Goal: Information Seeking & Learning: Learn about a topic

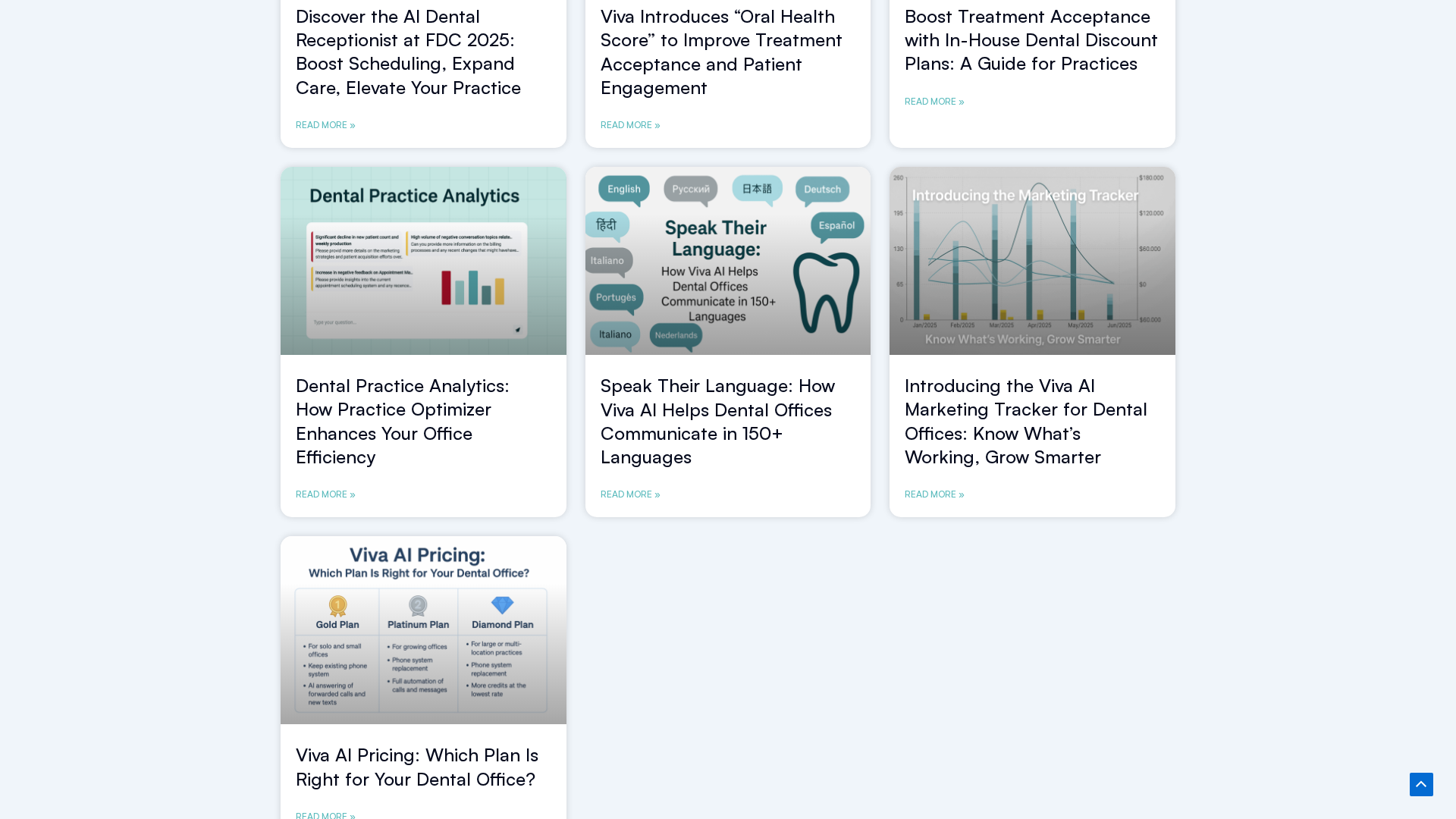
scroll to position [1216, 0]
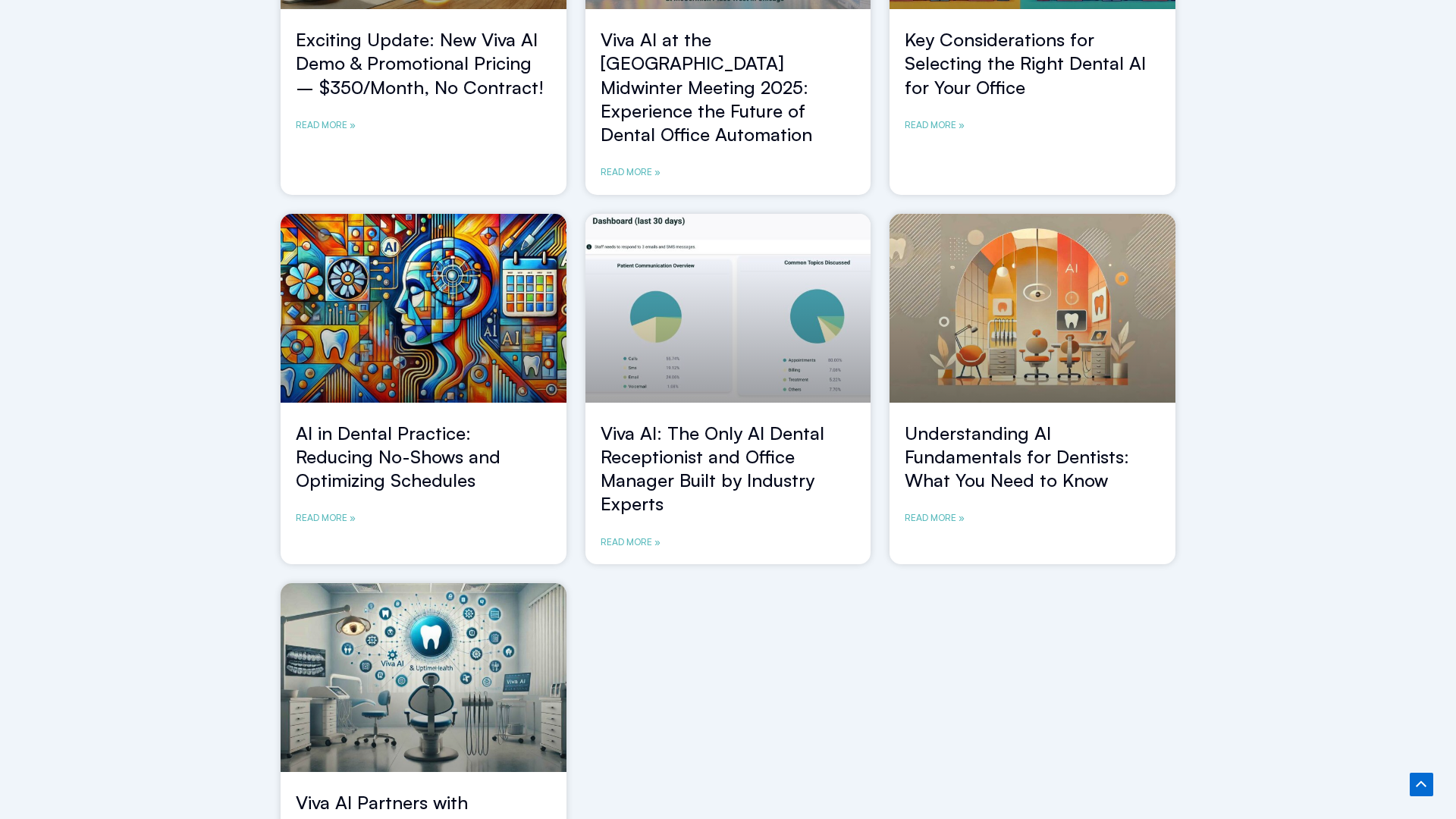
scroll to position [1264, 0]
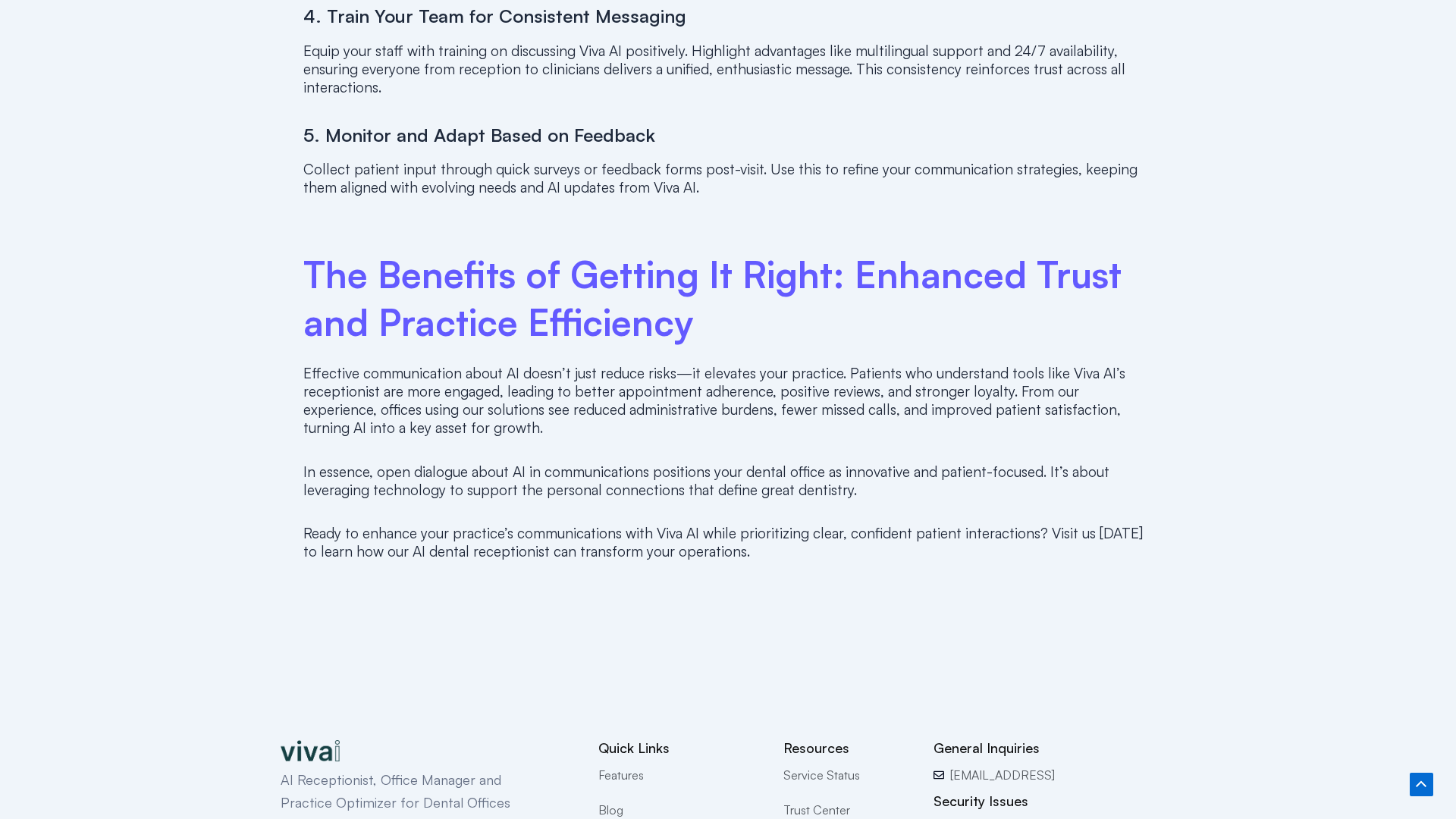
scroll to position [2573, 0]
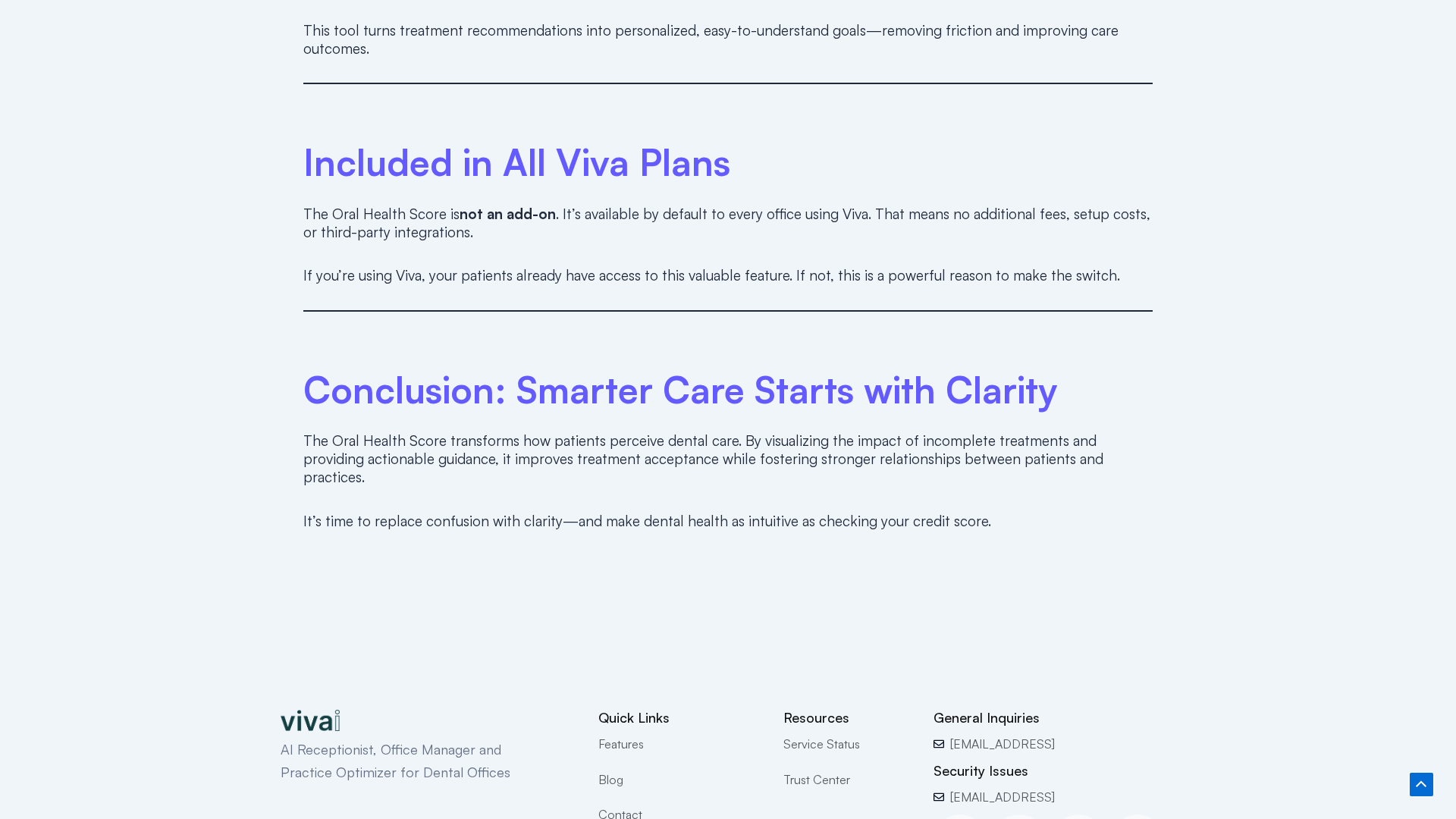
scroll to position [2529, 0]
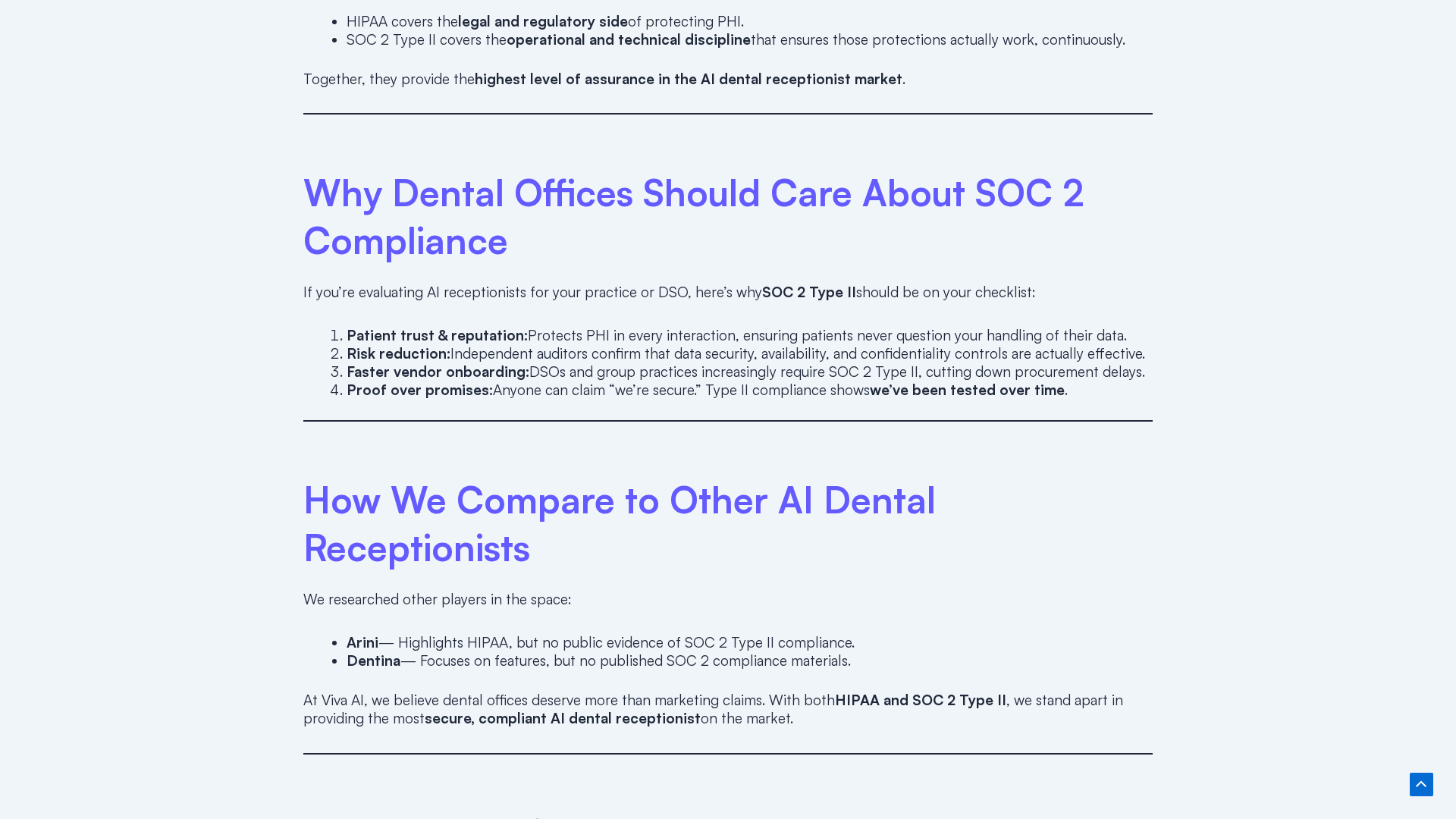
scroll to position [2243, 0]
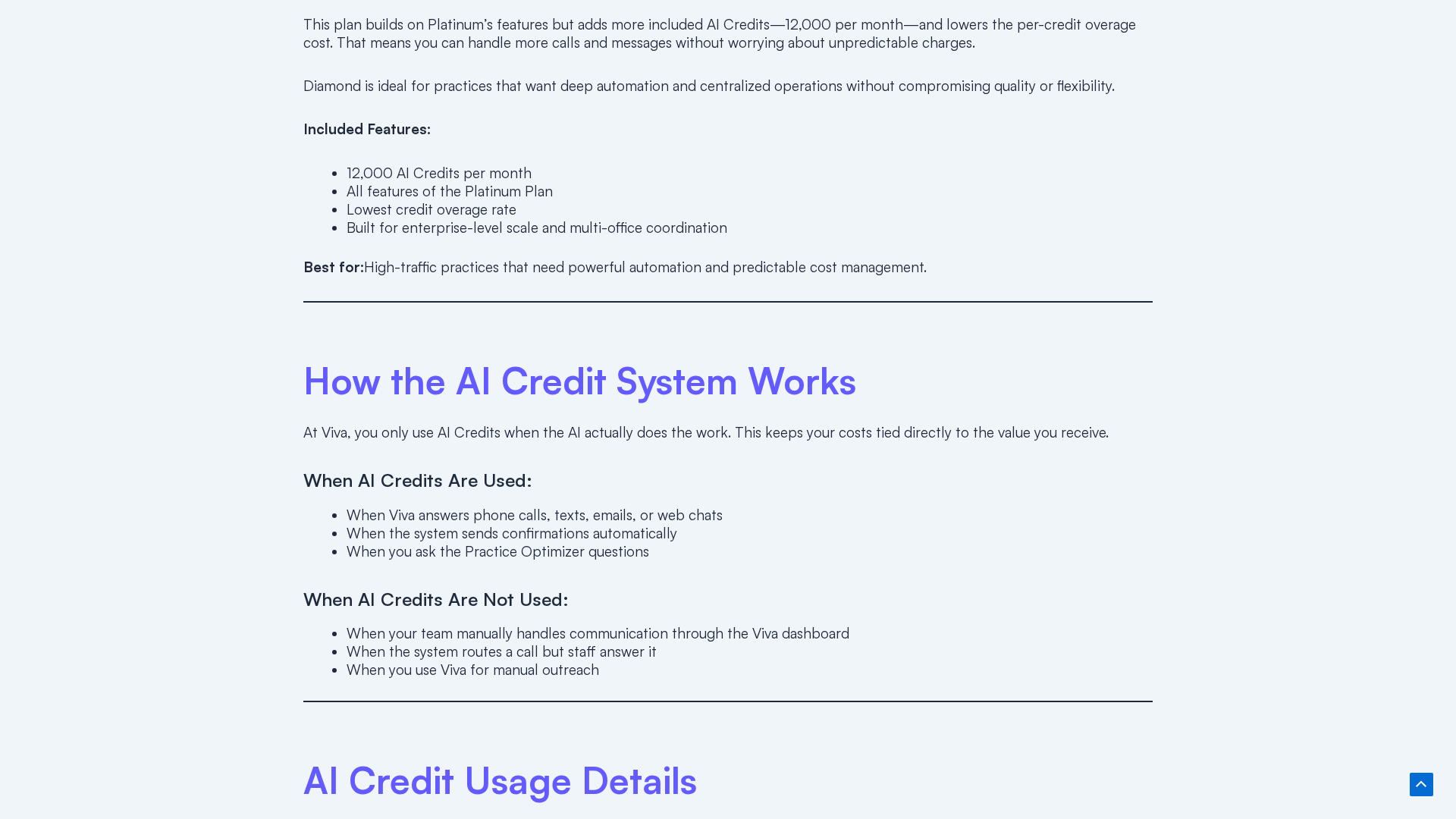
scroll to position [3148, 0]
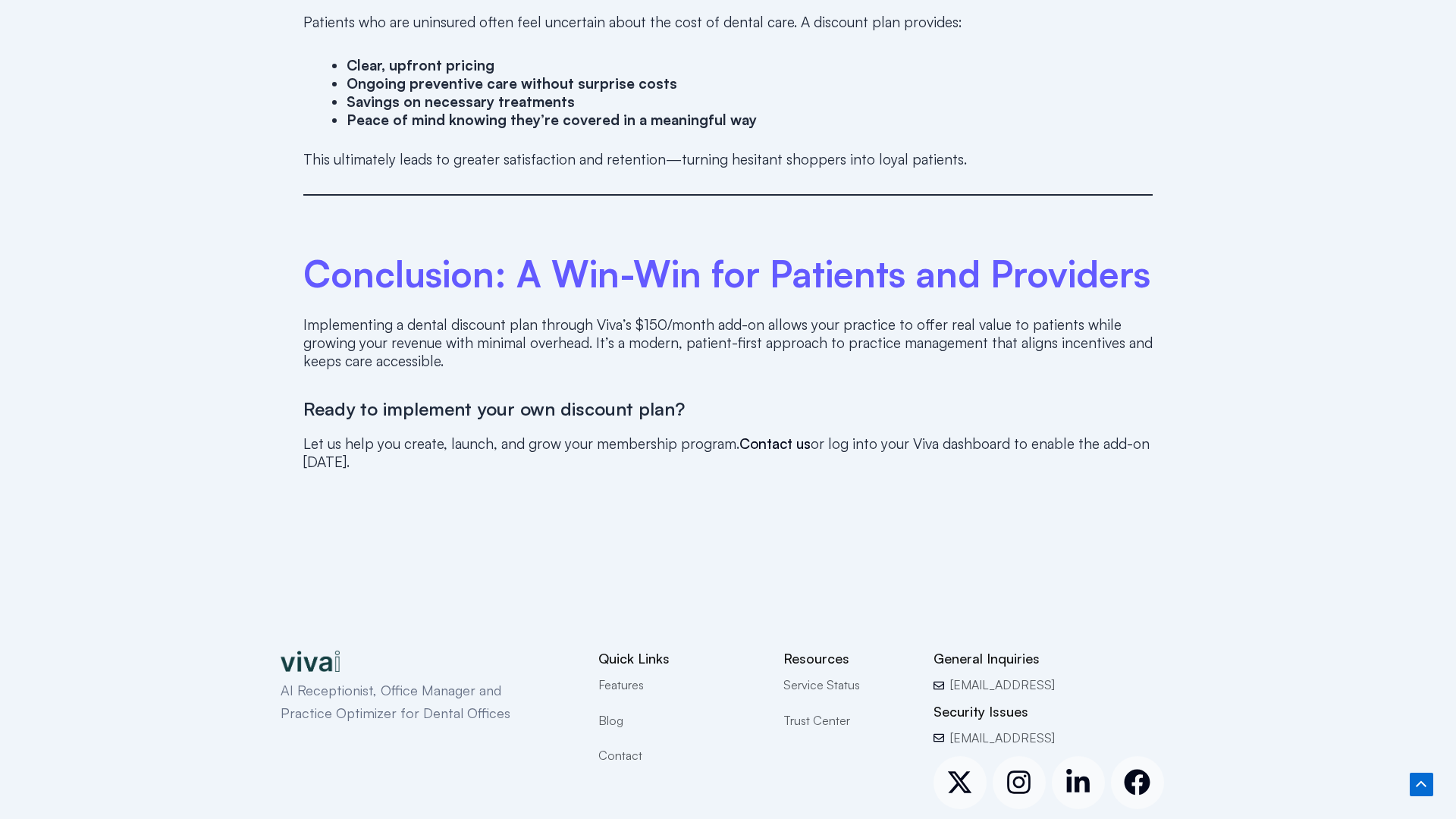
scroll to position [2510, 0]
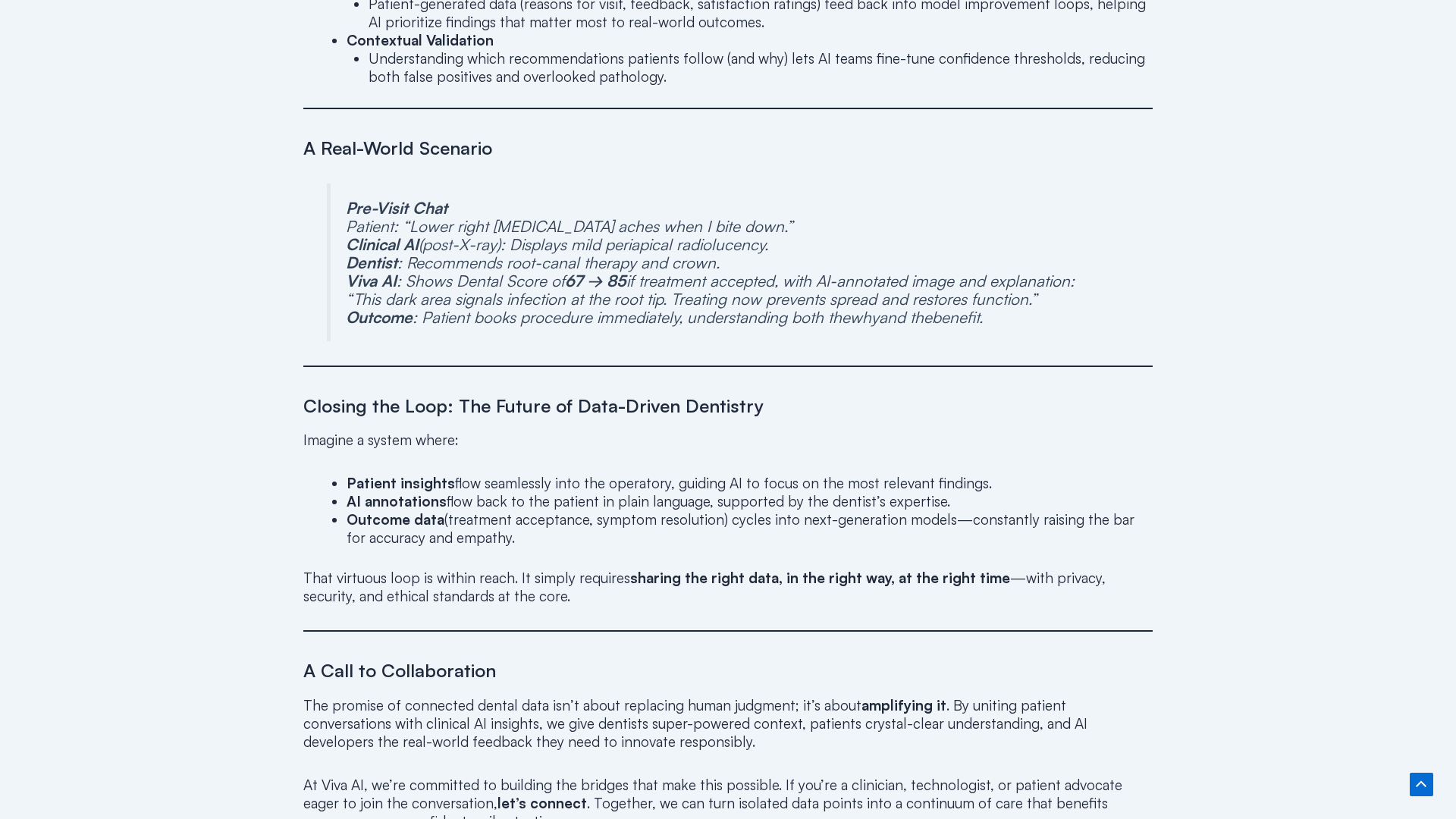
scroll to position [2866, 0]
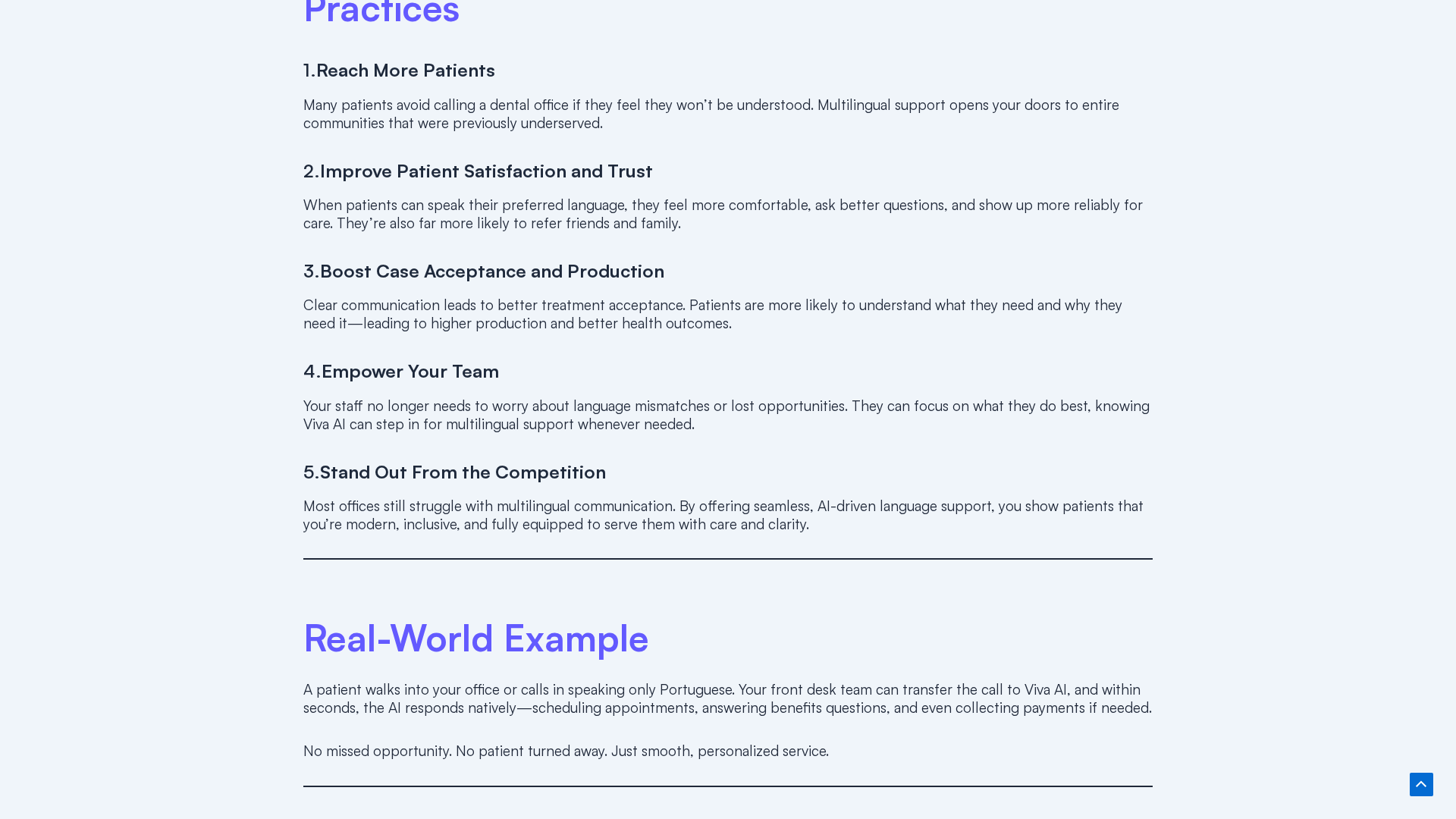
scroll to position [3144, 0]
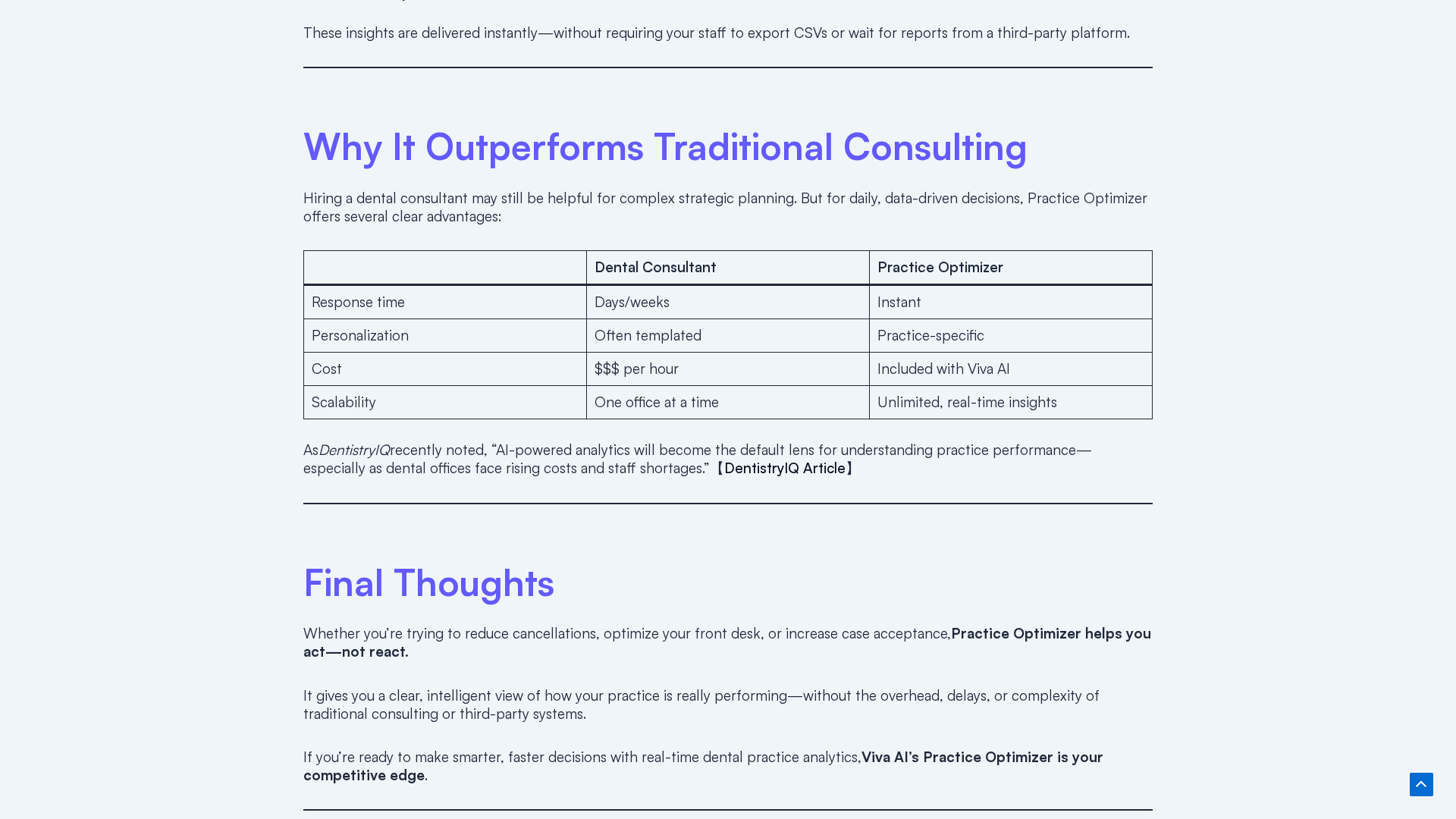
scroll to position [2914, 0]
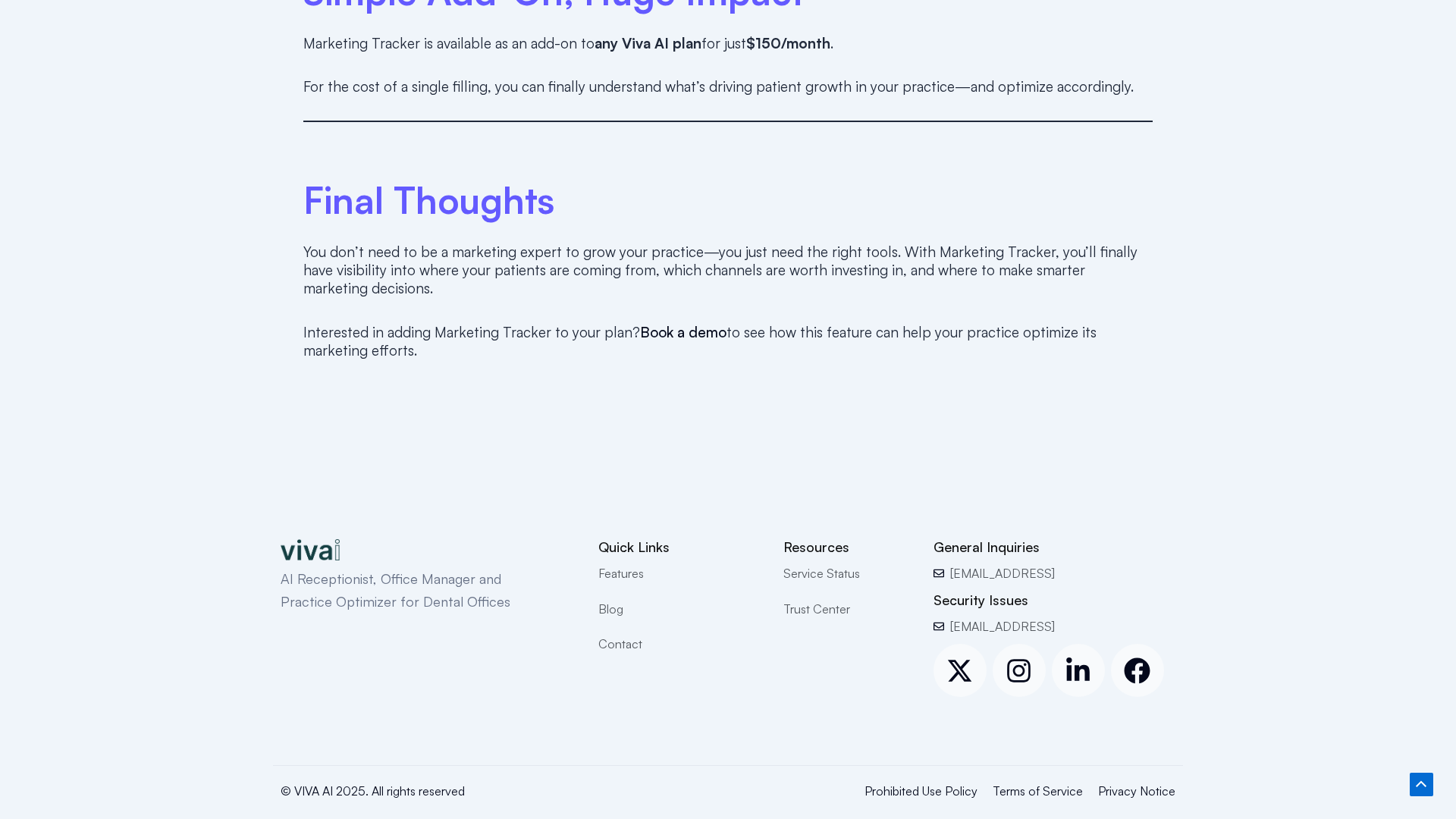
scroll to position [2375, 0]
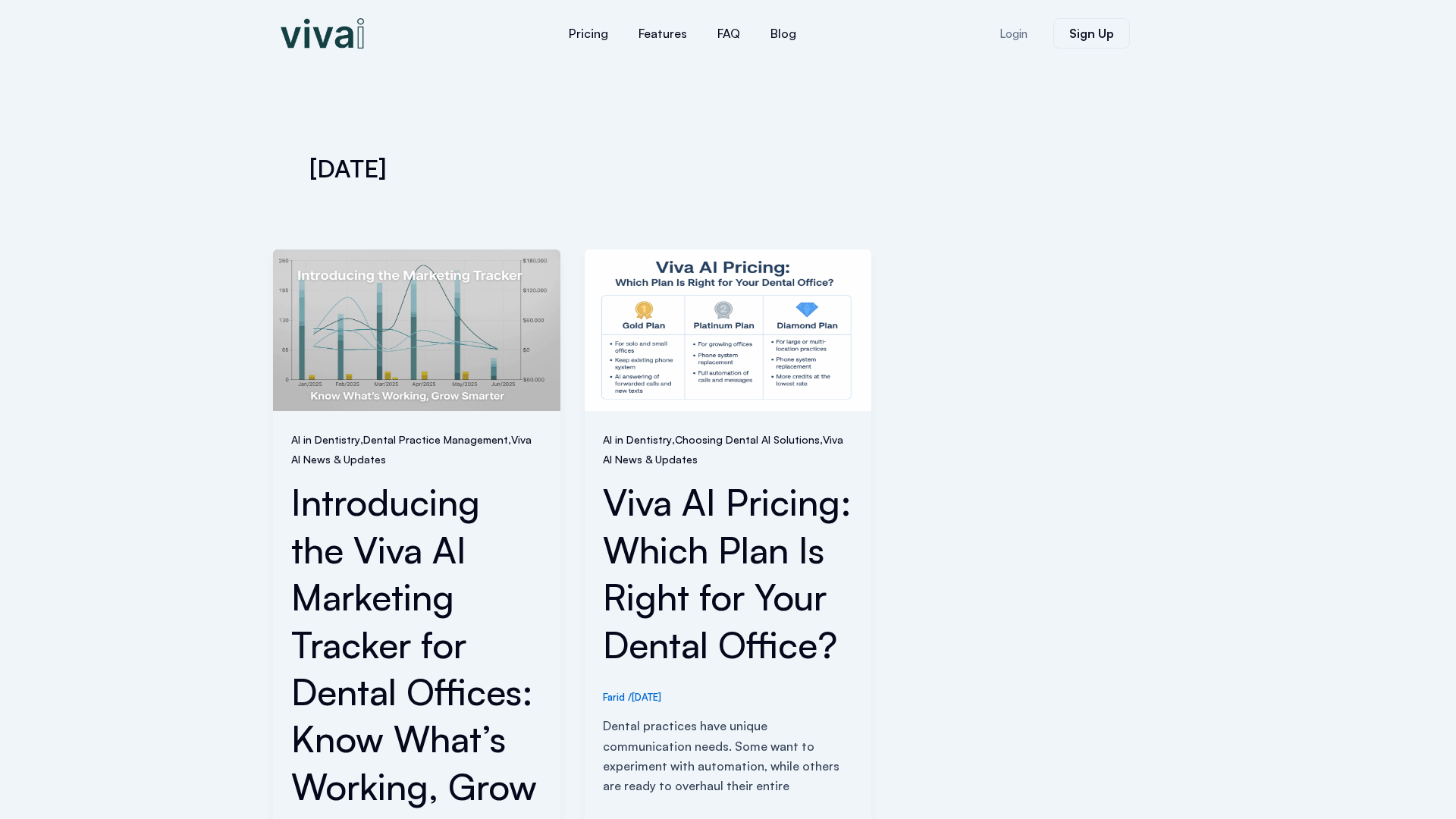
scroll to position [640, 0]
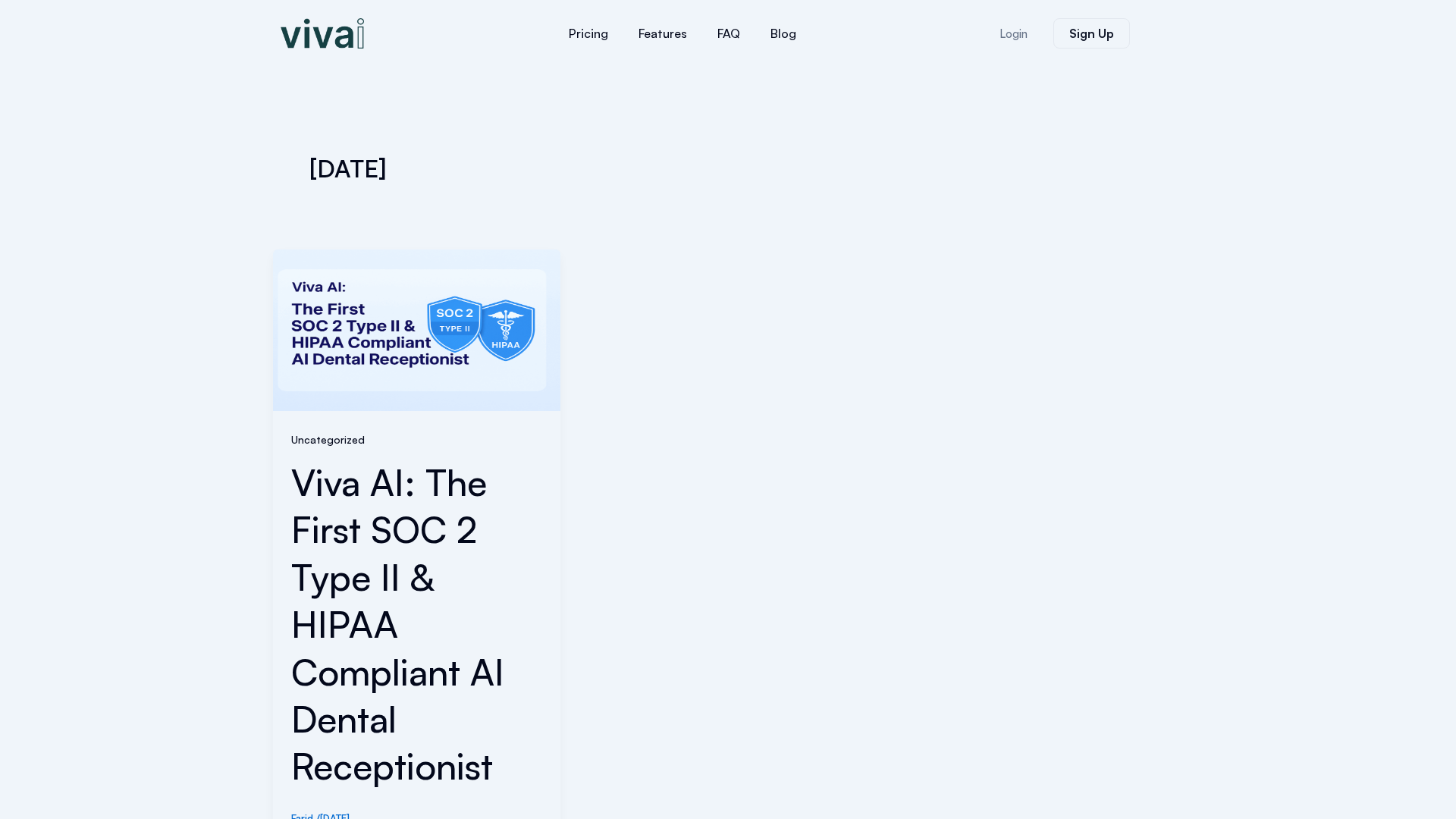
scroll to position [572, 0]
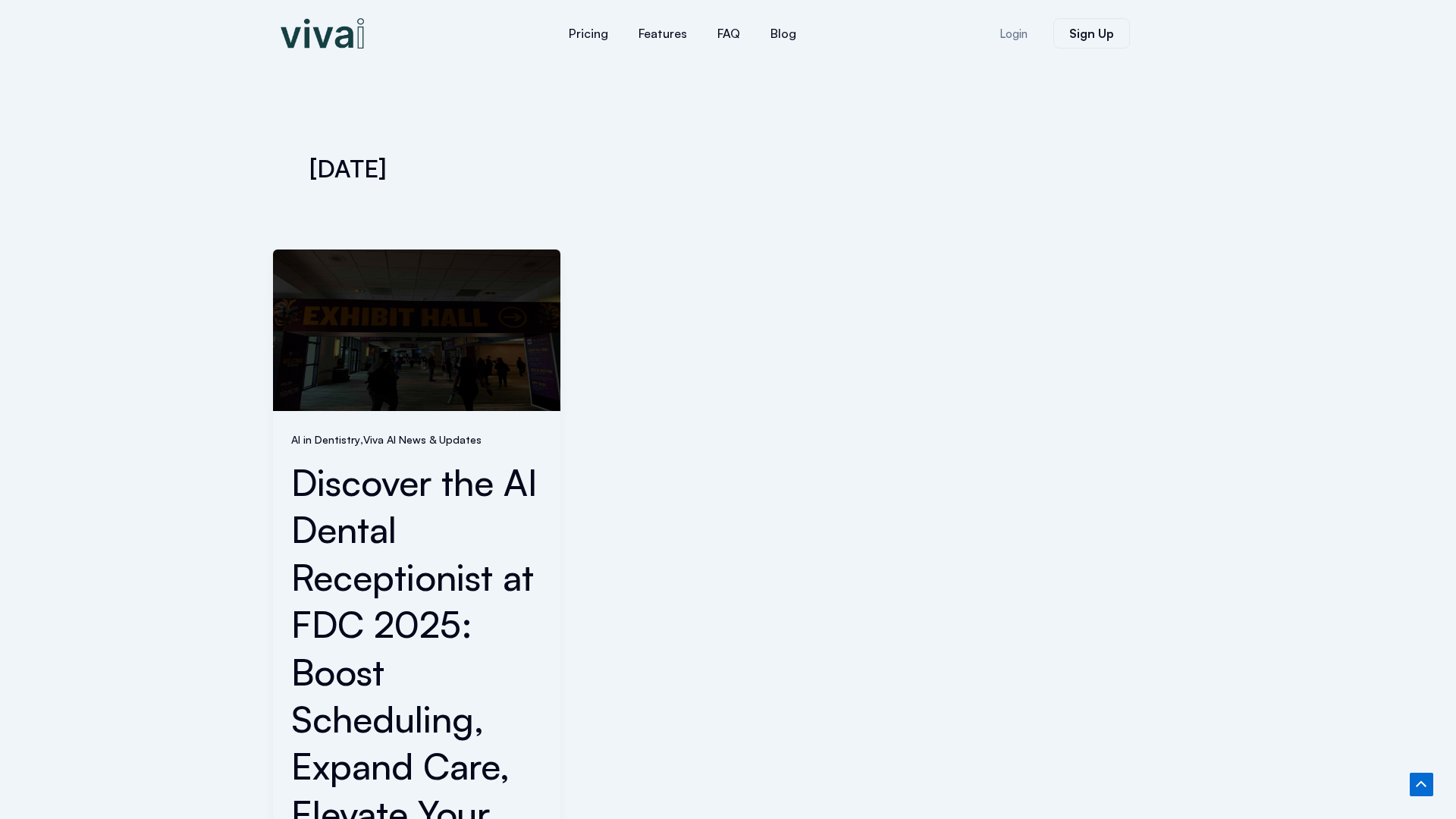
scroll to position [687, 0]
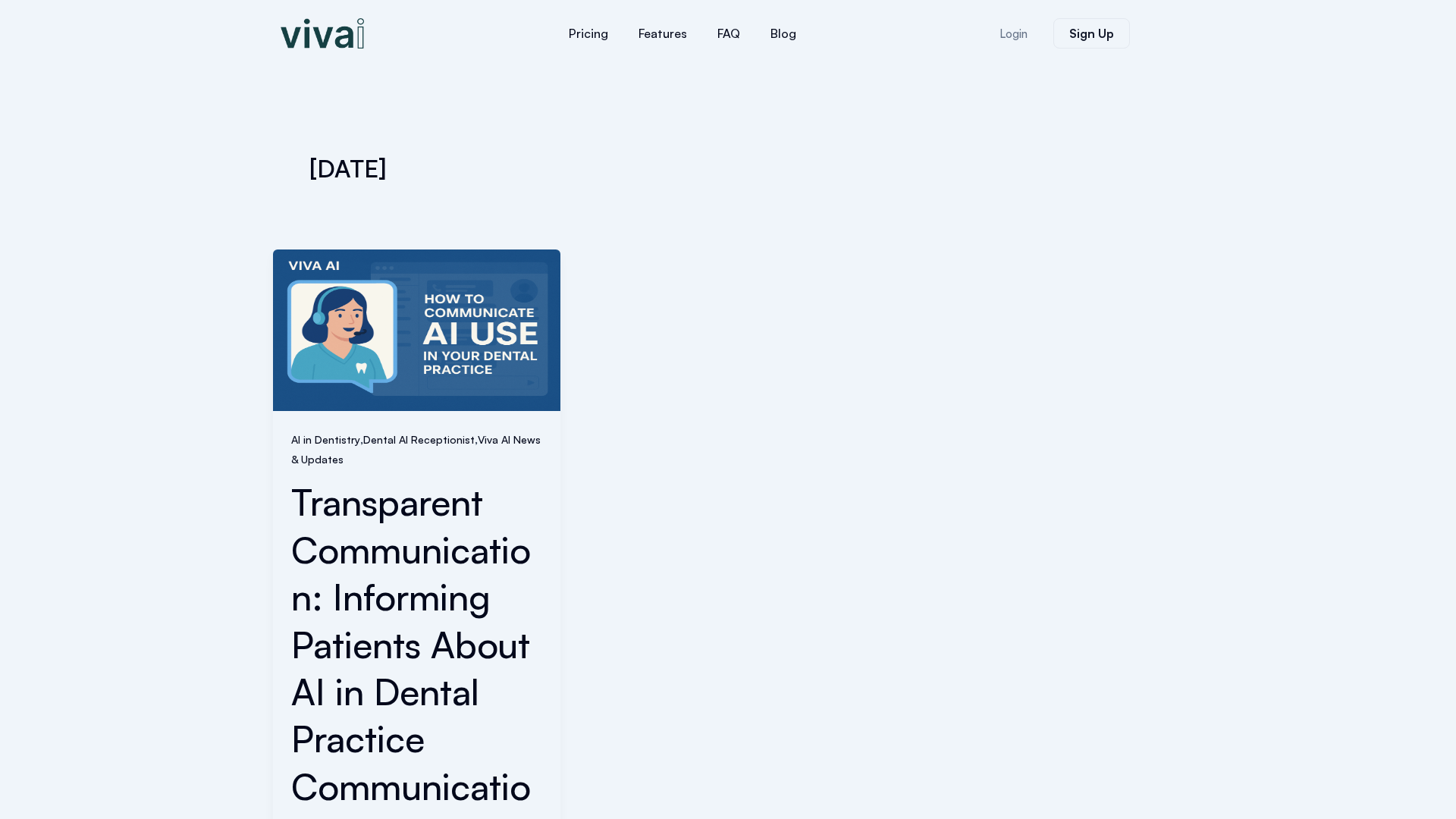
scroll to position [660, 0]
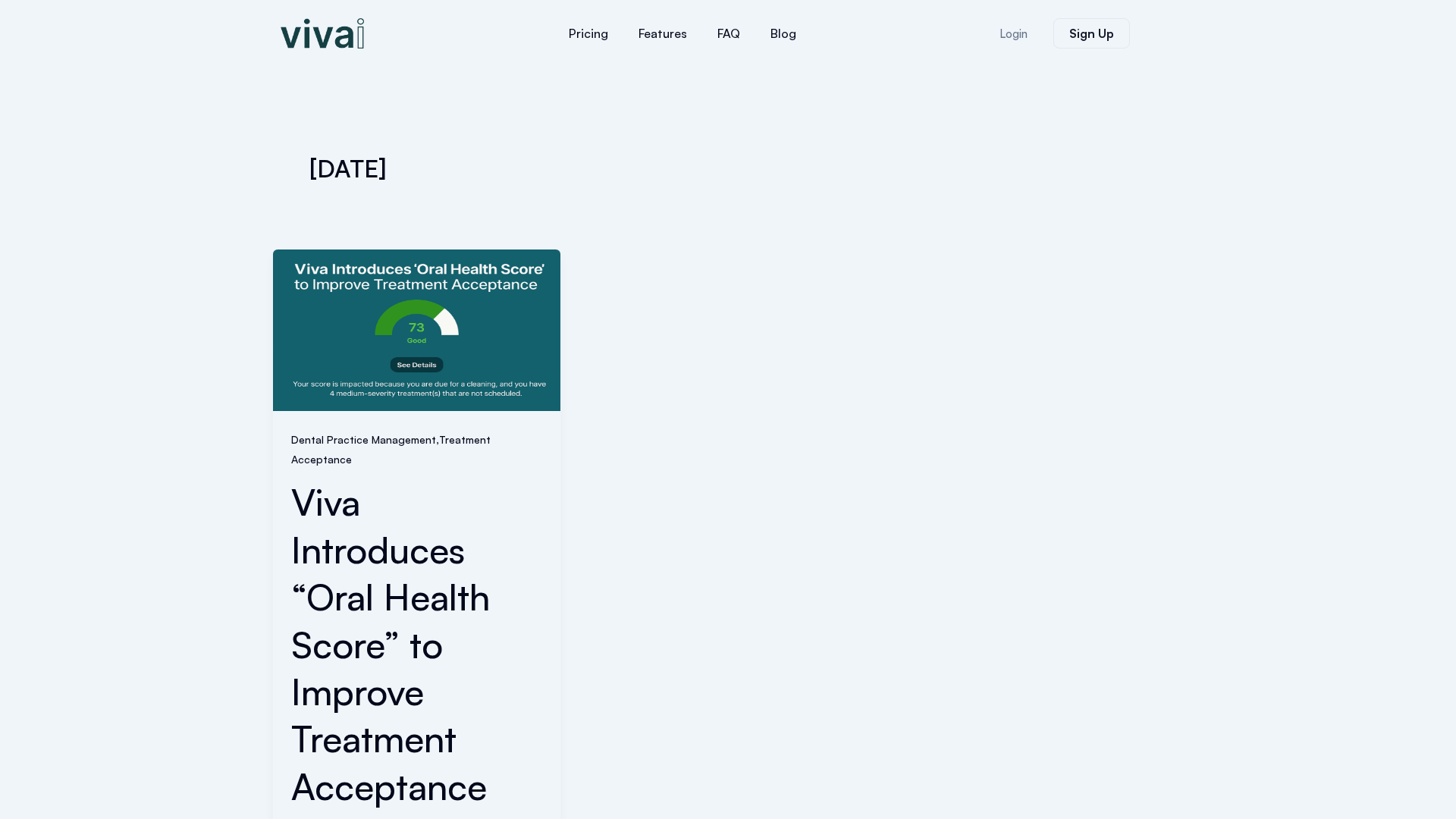
scroll to position [707, 0]
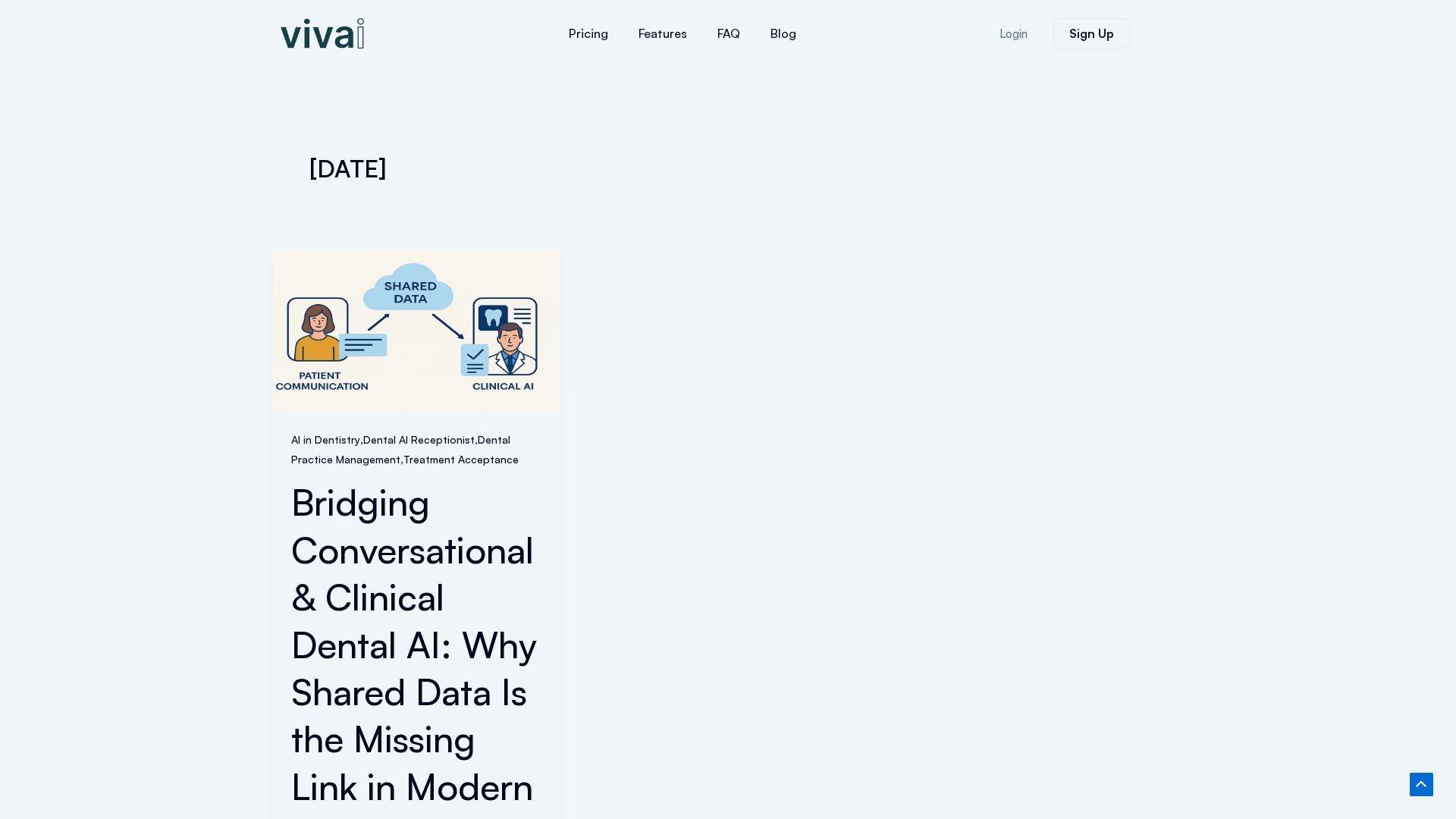
scroll to position [640, 0]
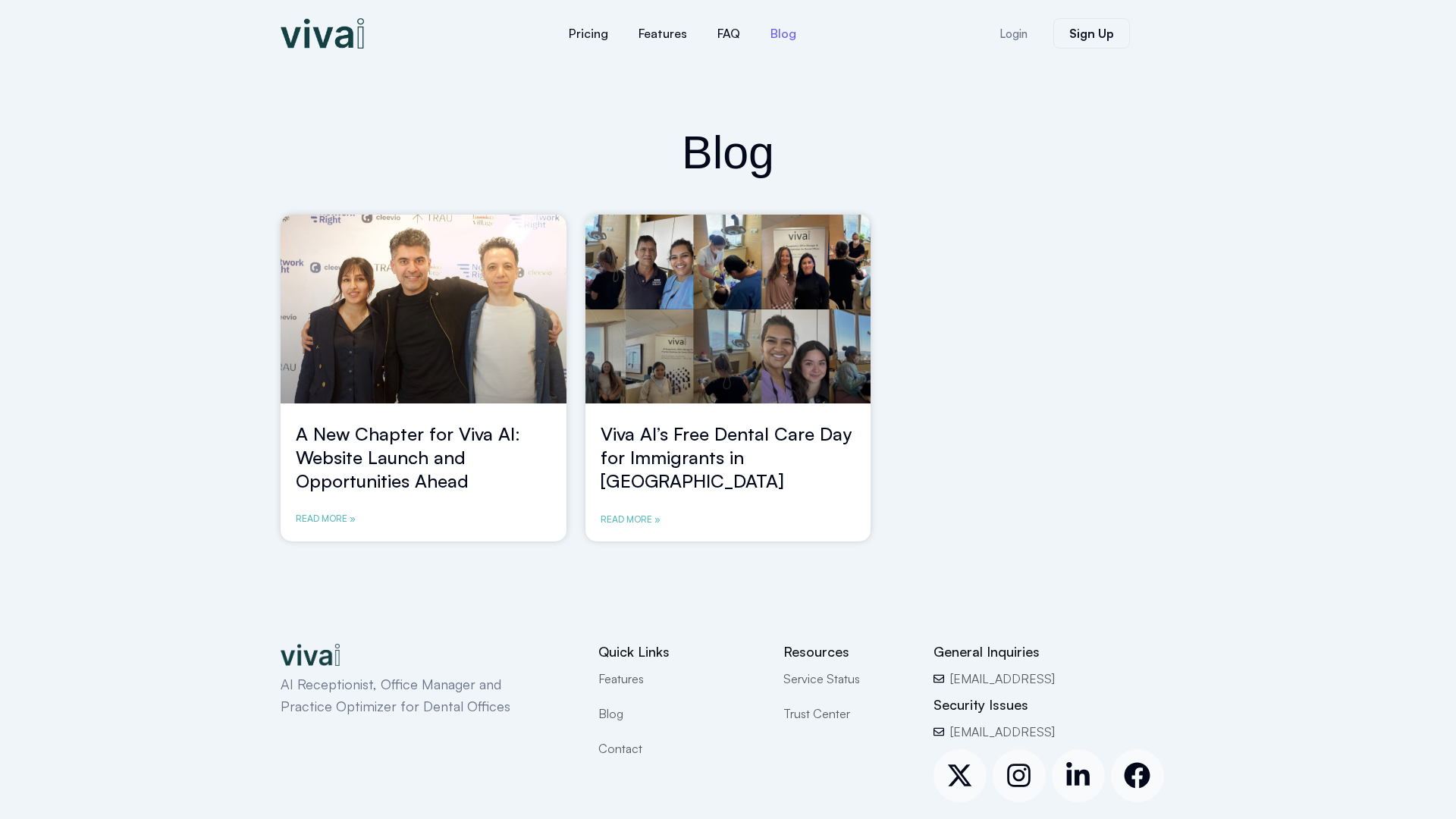
scroll to position [132, 0]
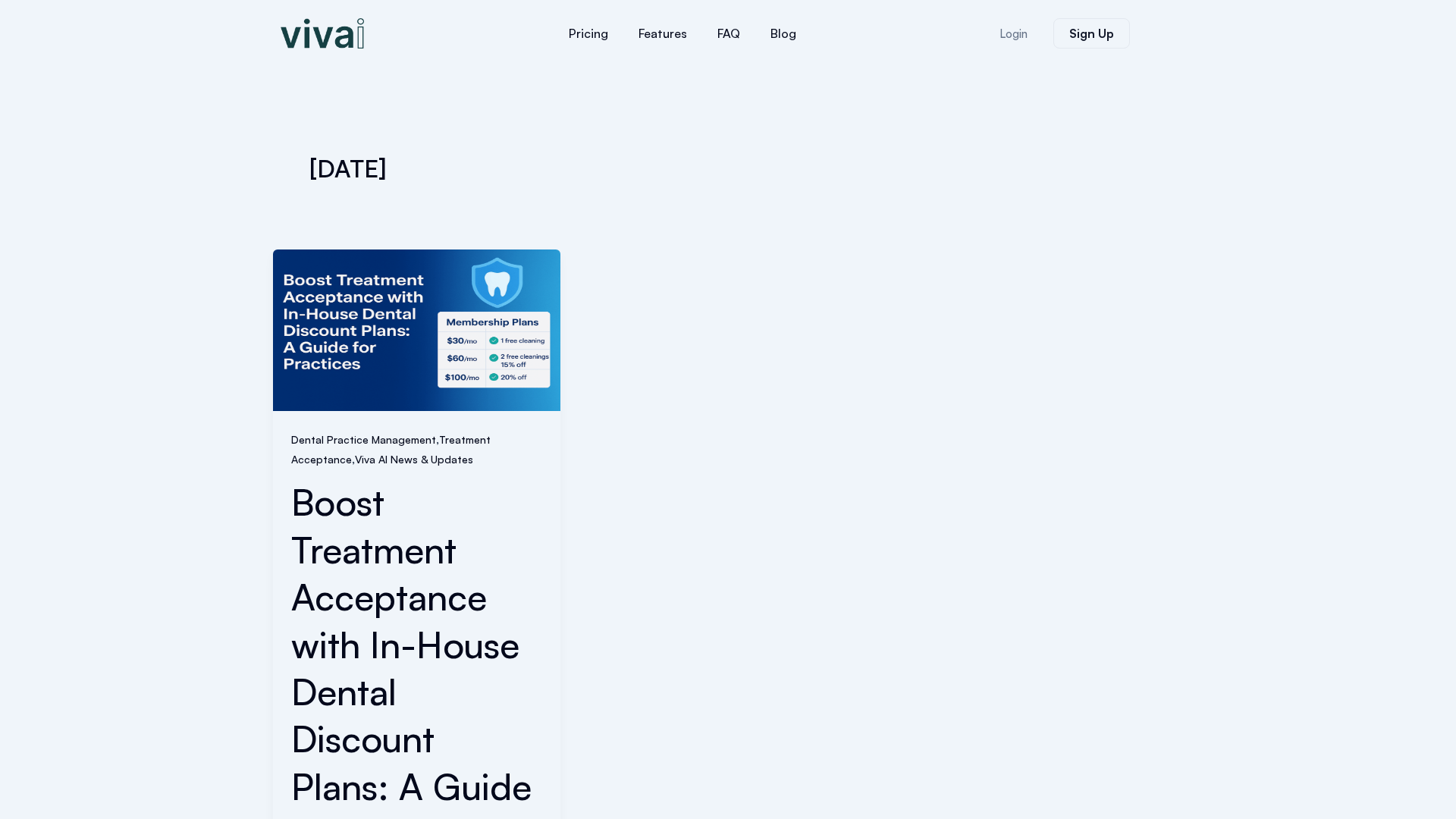
scroll to position [660, 0]
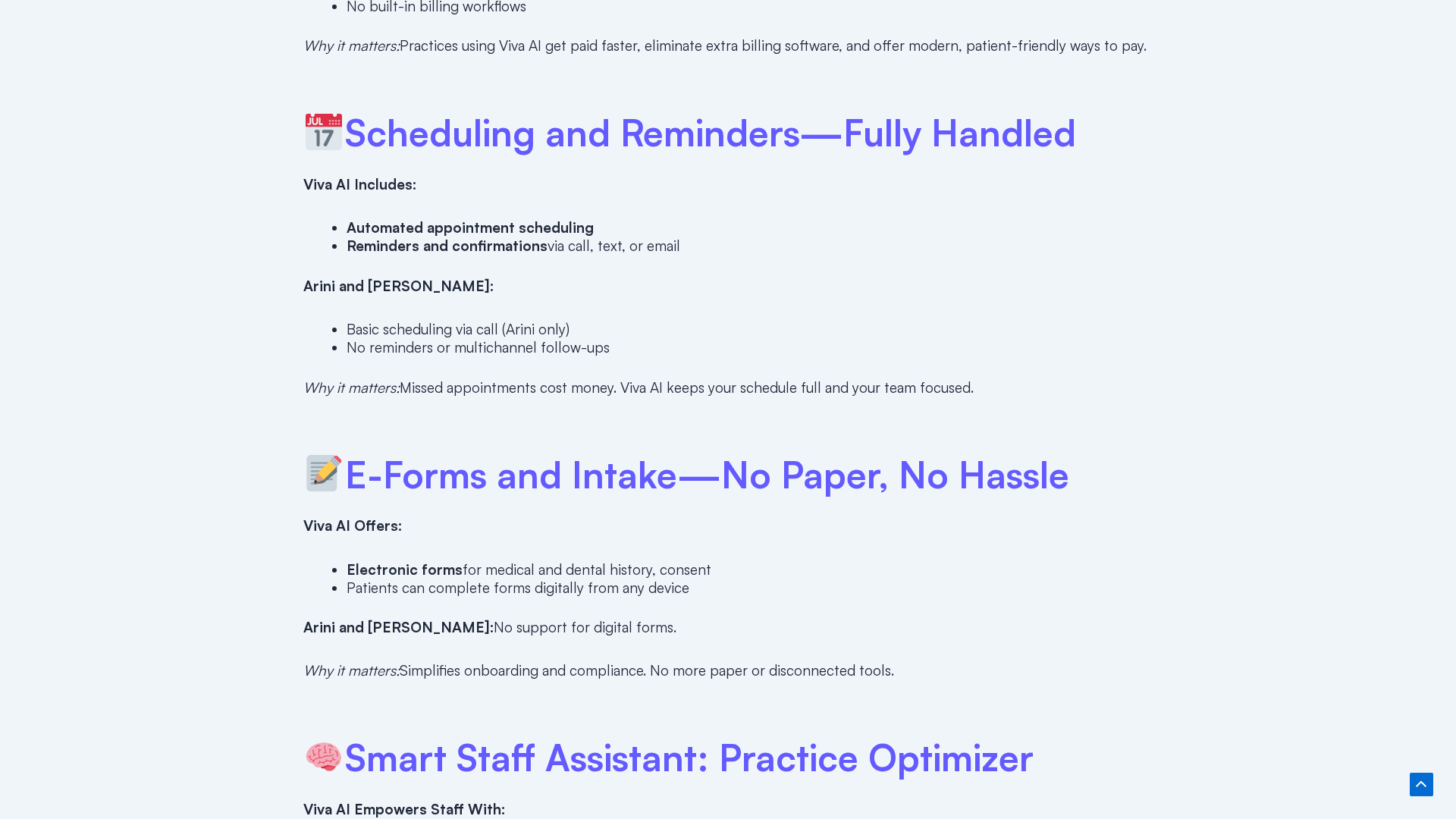
scroll to position [3148, 0]
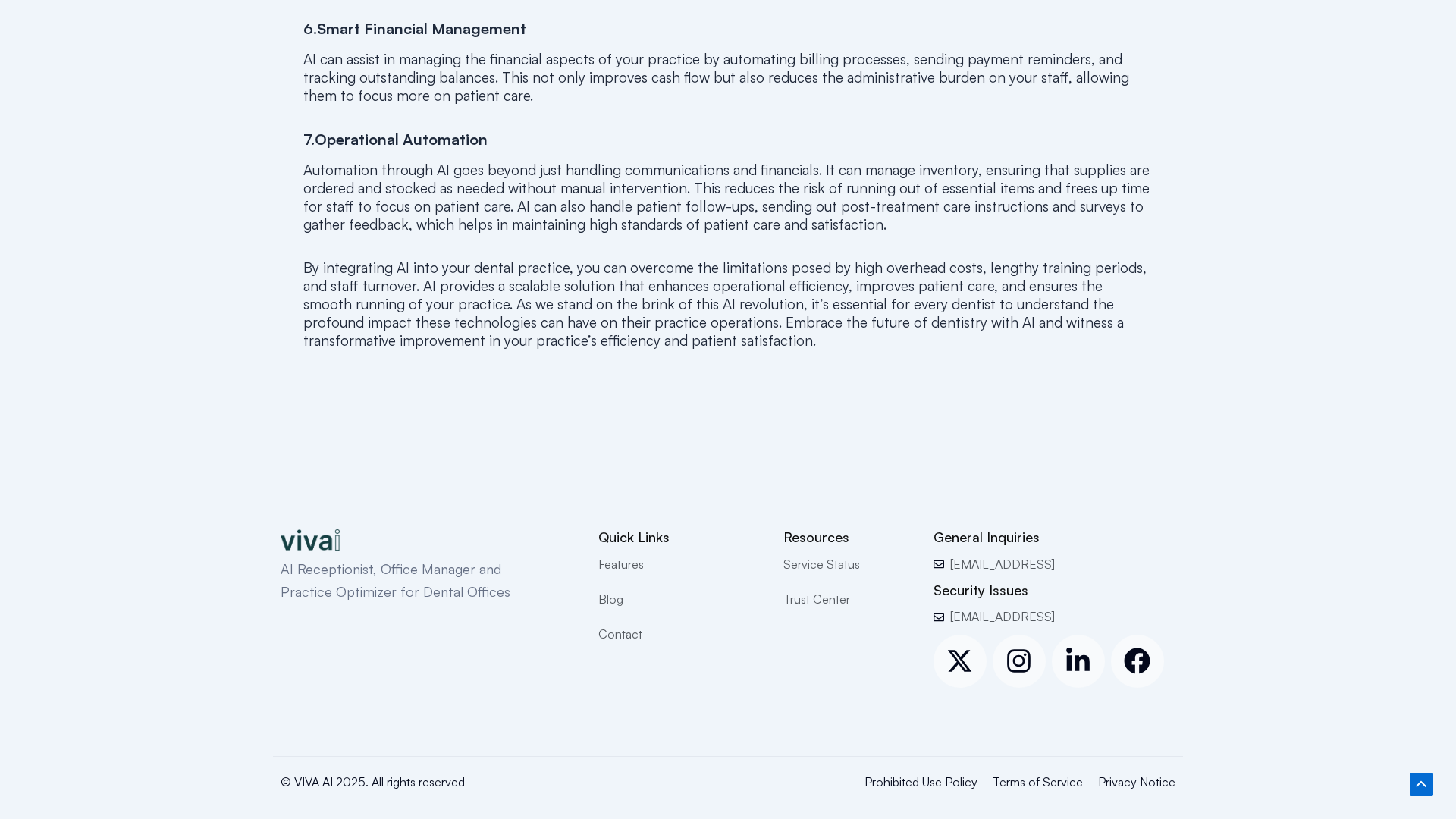
scroll to position [1592, 0]
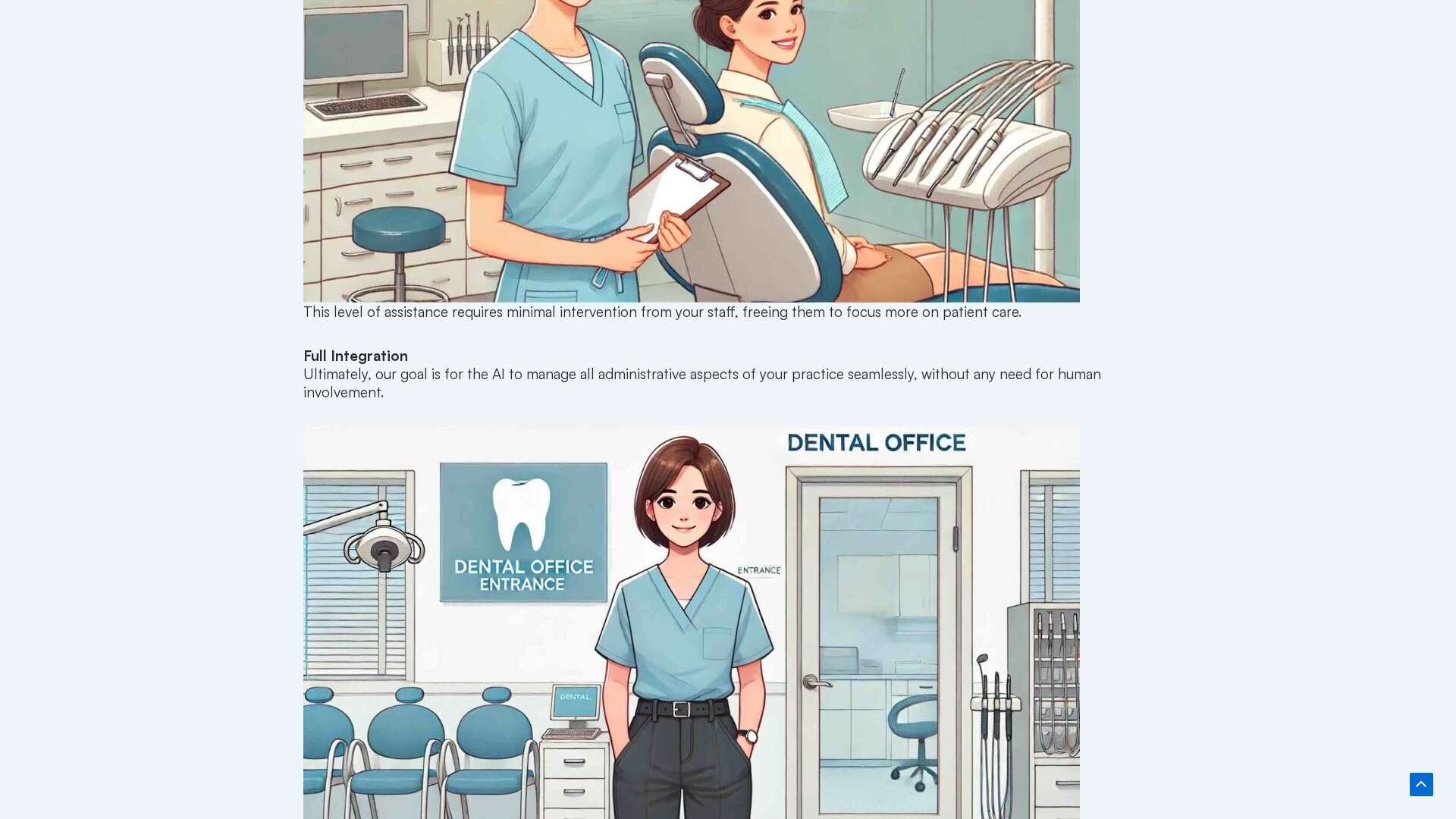
scroll to position [3148, 0]
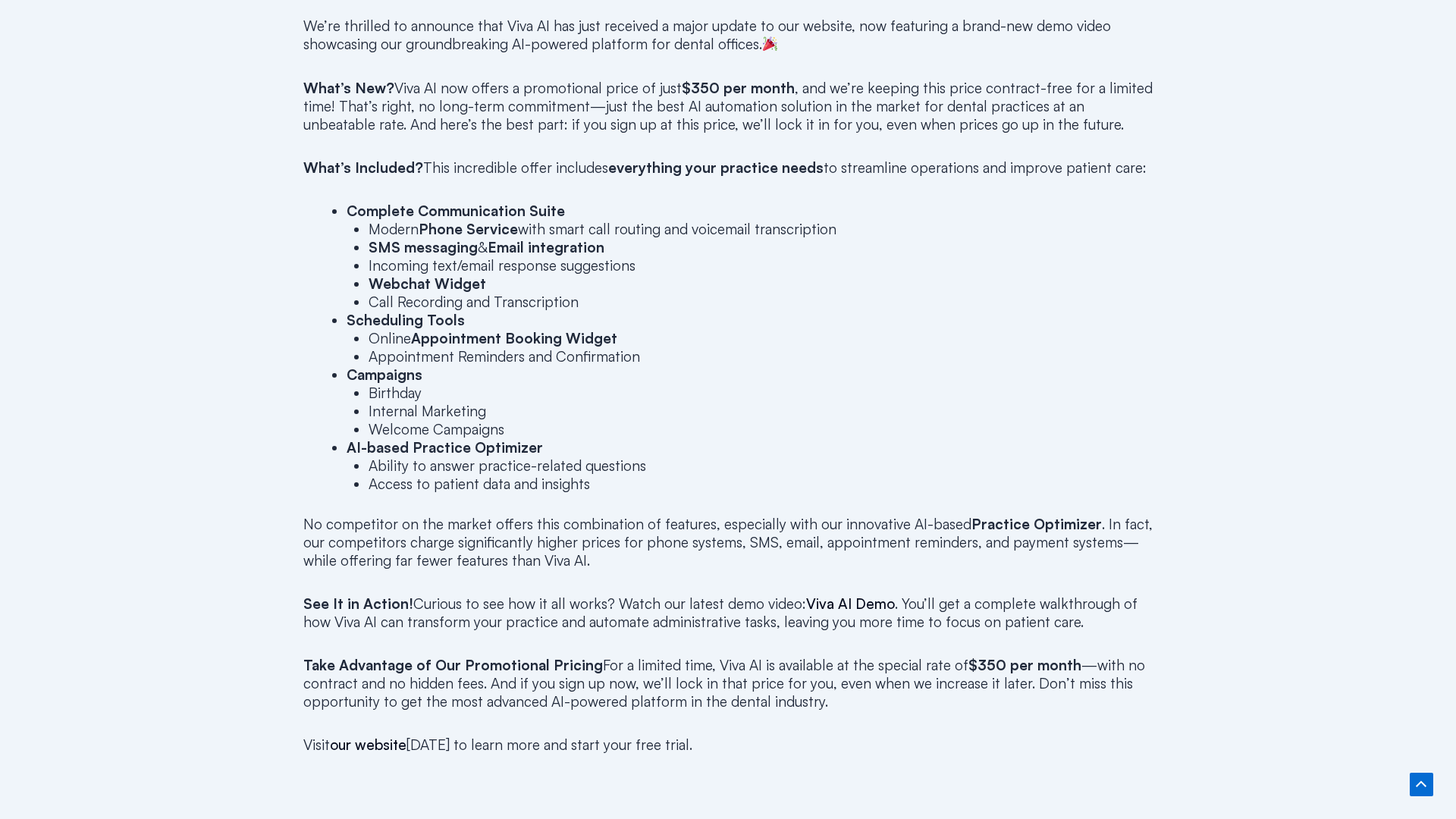
scroll to position [1259, 0]
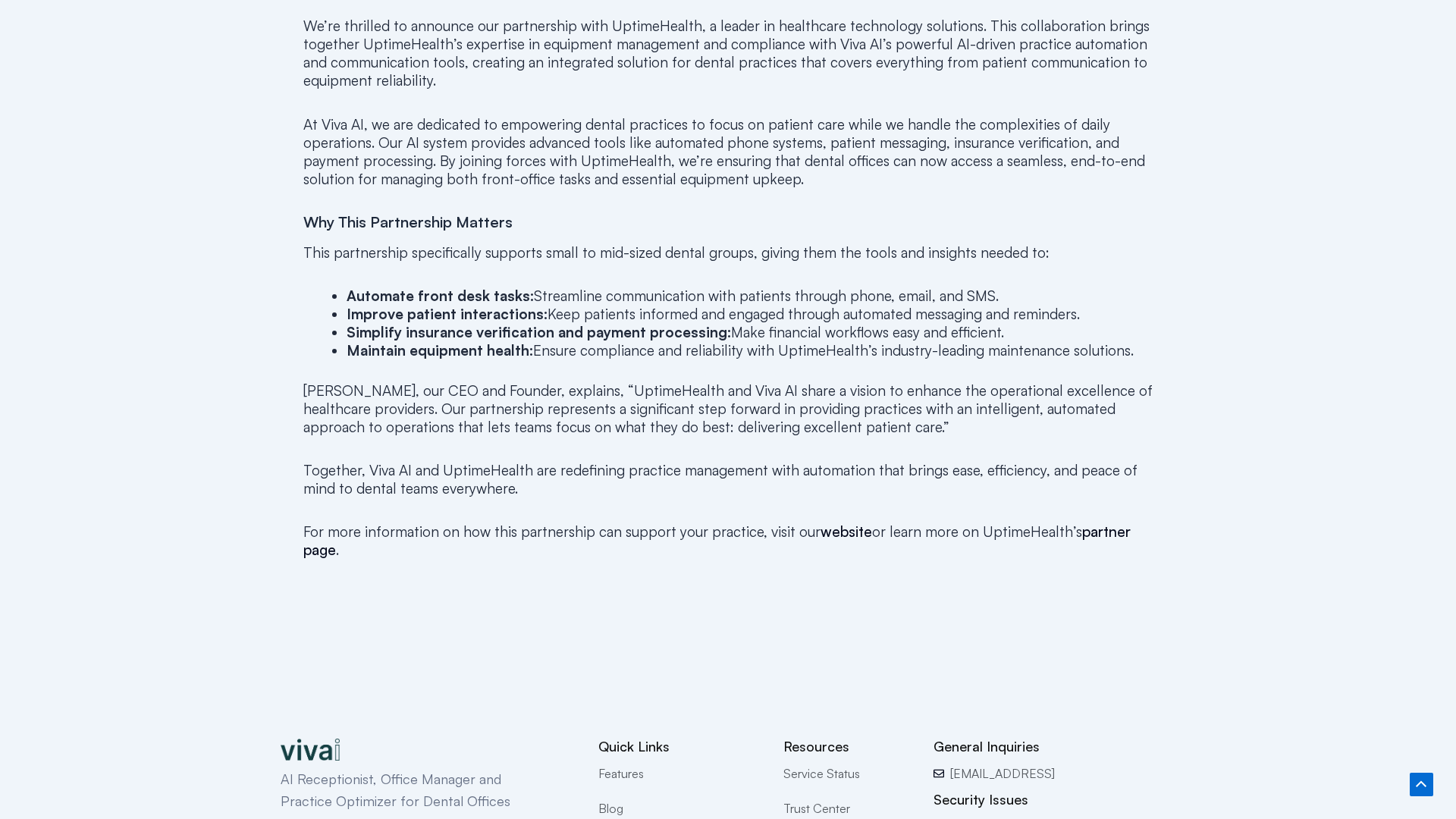
scroll to position [1016, 0]
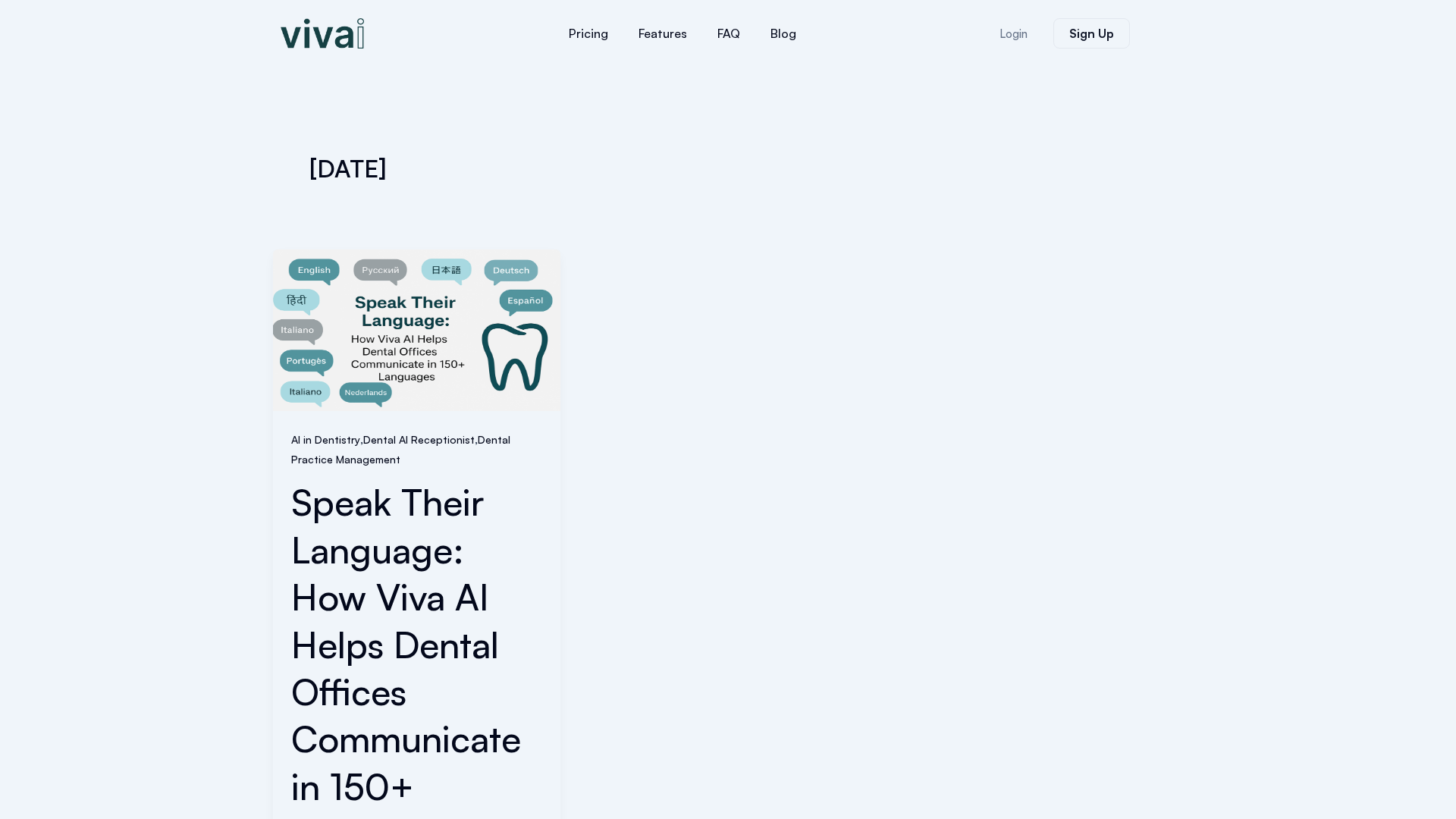
scroll to position [660, 0]
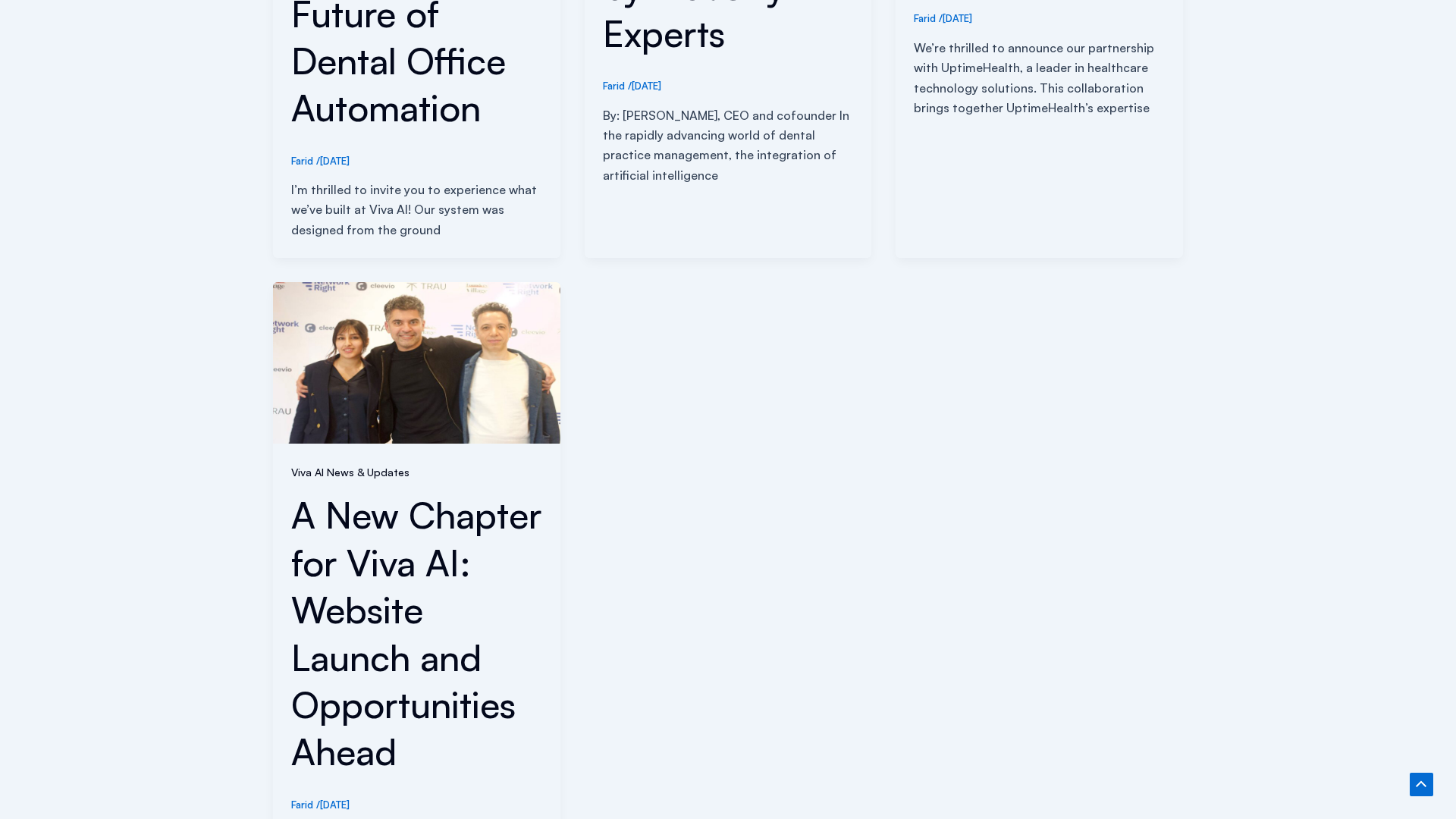
scroll to position [2919, 0]
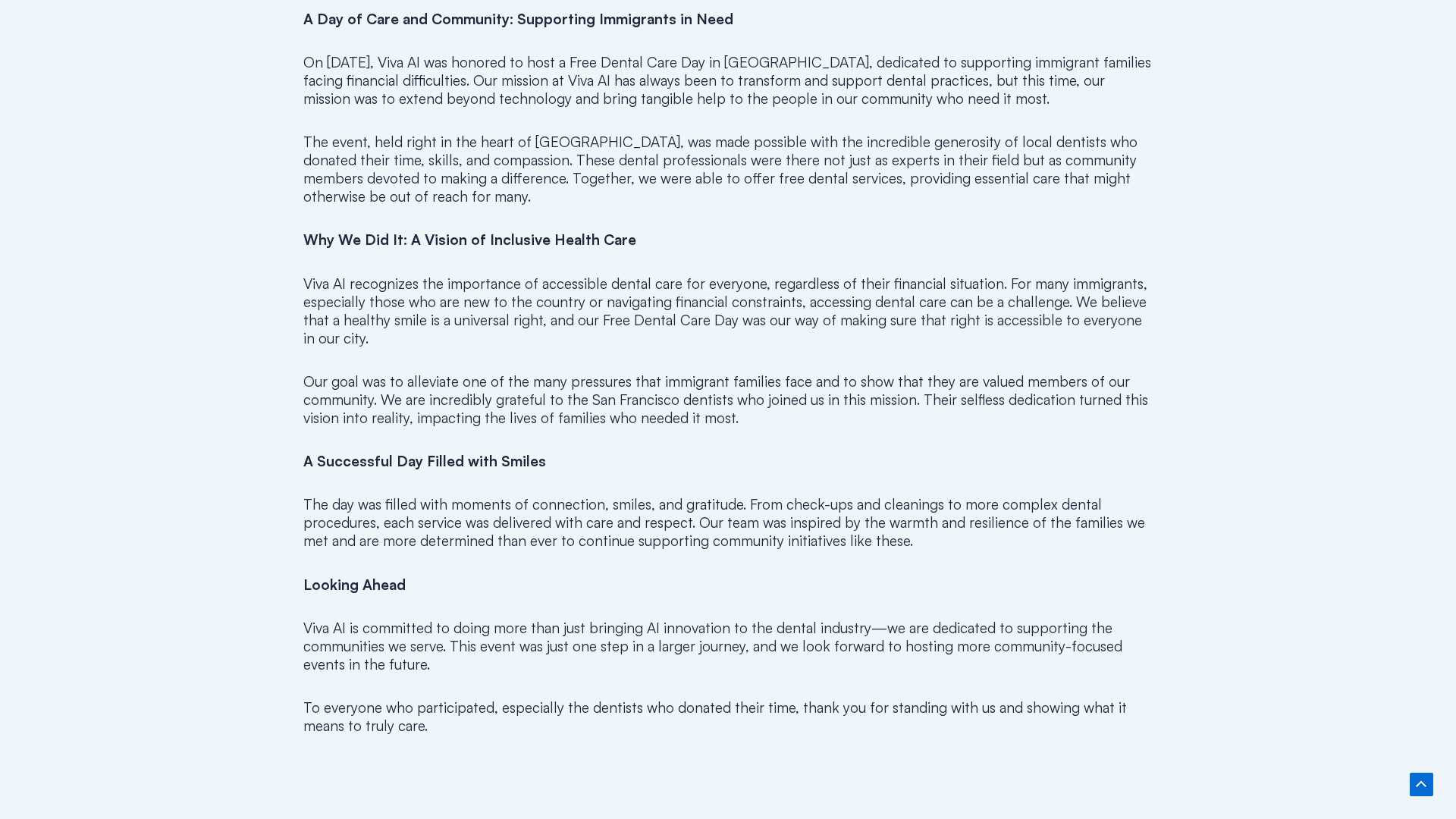
scroll to position [1234, 0]
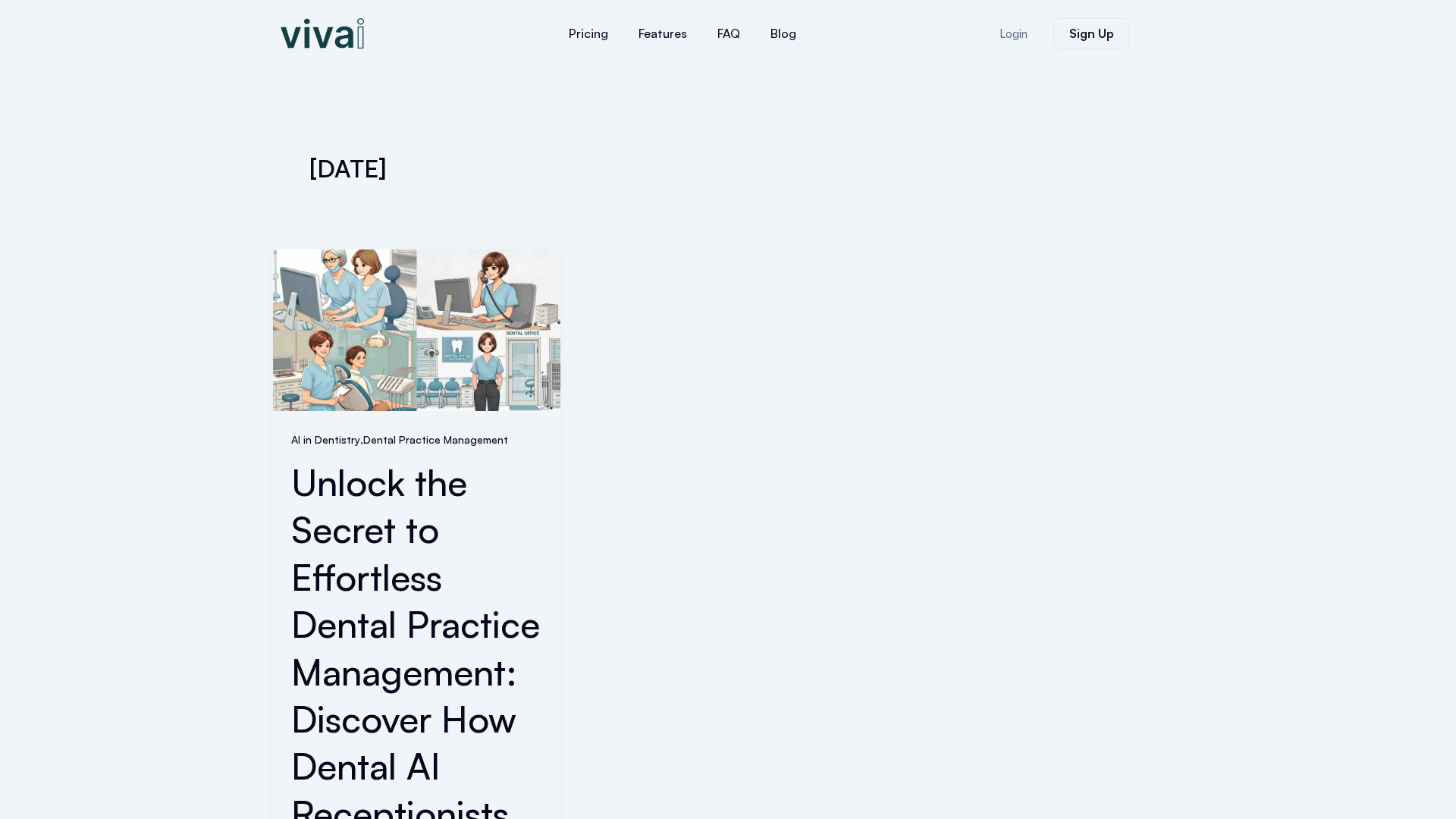
scroll to position [735, 0]
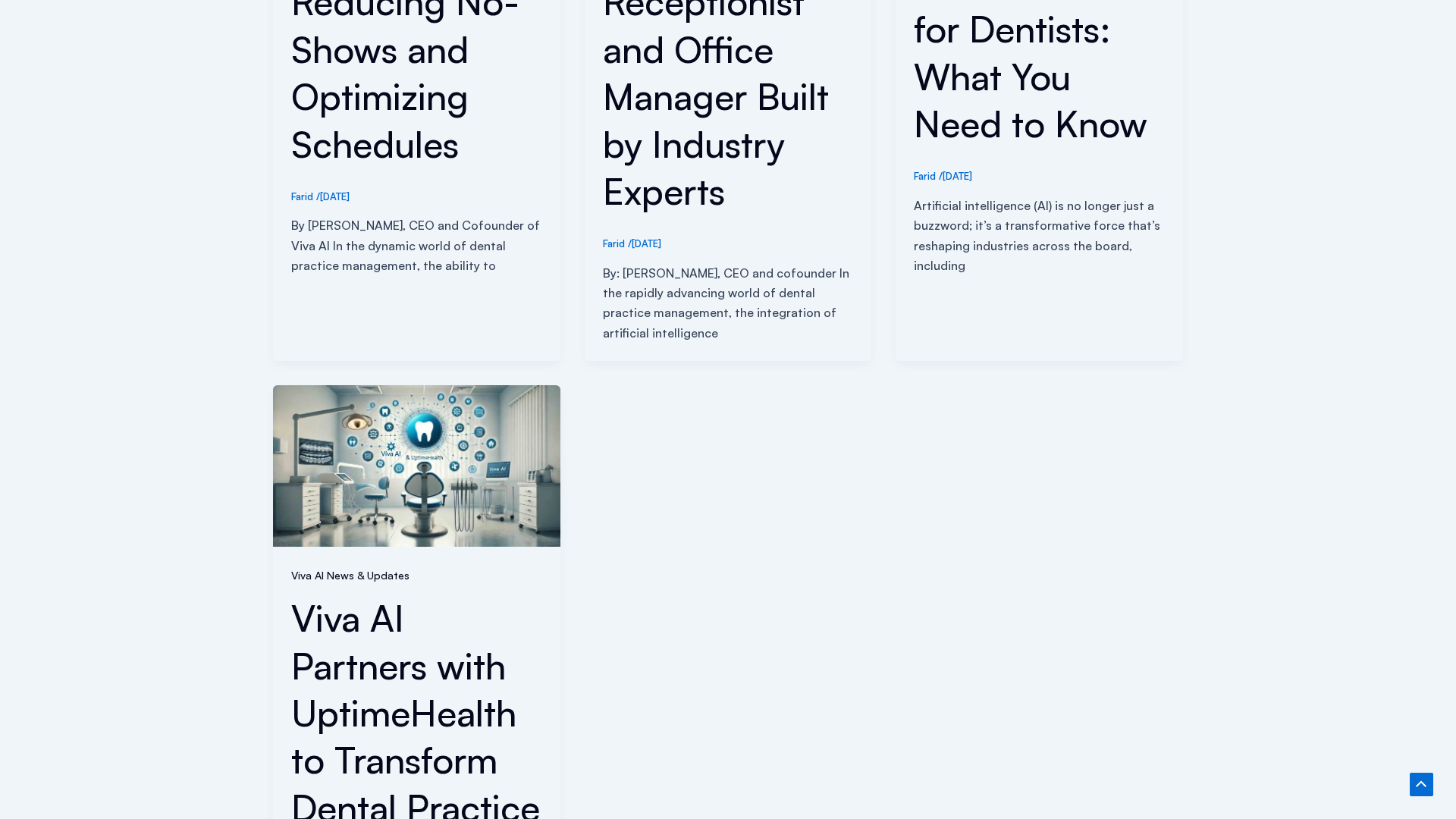
scroll to position [3029, 0]
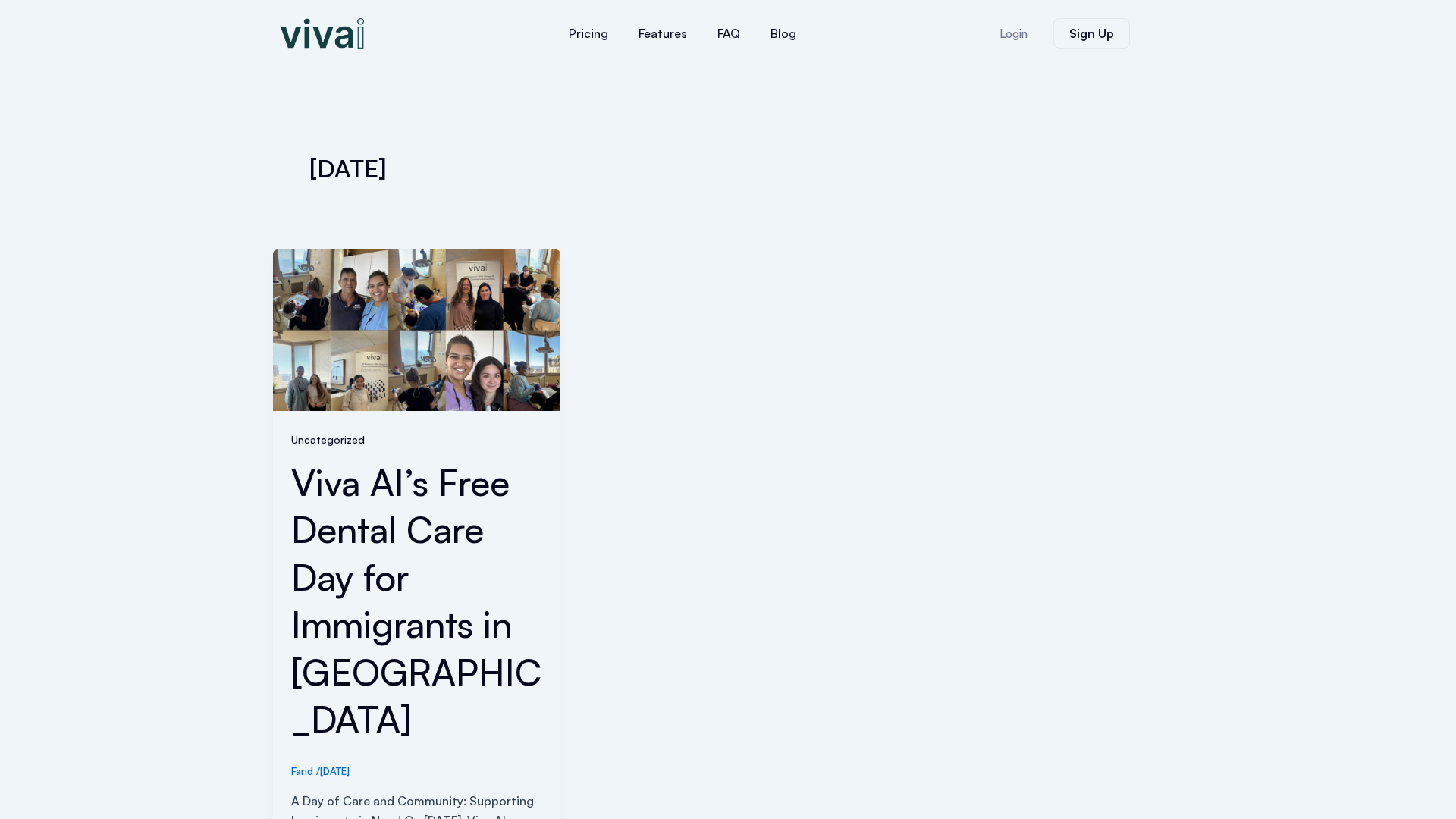
scroll to position [477, 0]
